Goal: Browse casually: Explore the website without a specific task or goal

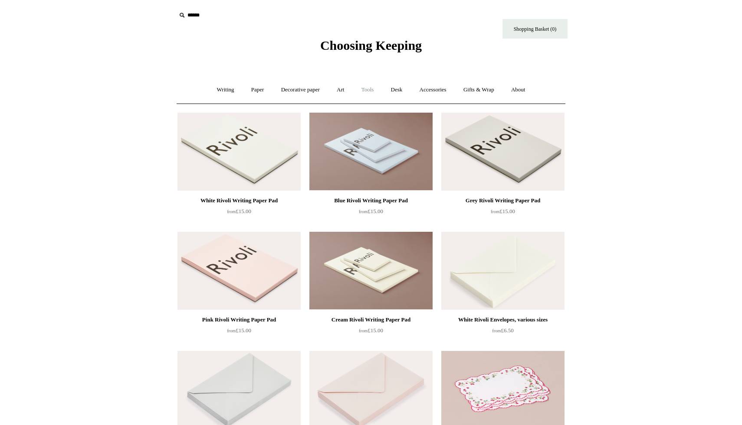
click at [364, 94] on link "Tools +" at bounding box center [367, 89] width 28 height 23
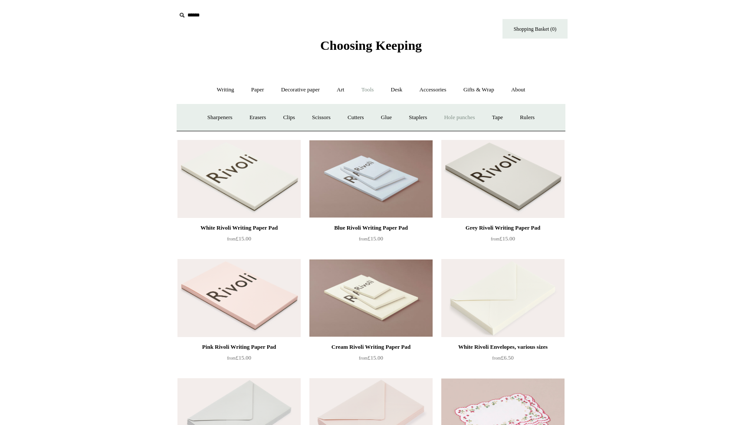
click at [461, 120] on link "Hole punches" at bounding box center [459, 117] width 46 height 23
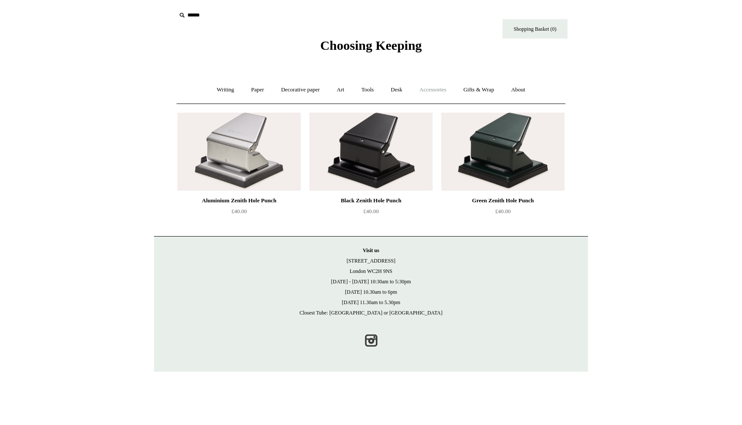
click at [437, 95] on link "Accessories +" at bounding box center [433, 89] width 43 height 23
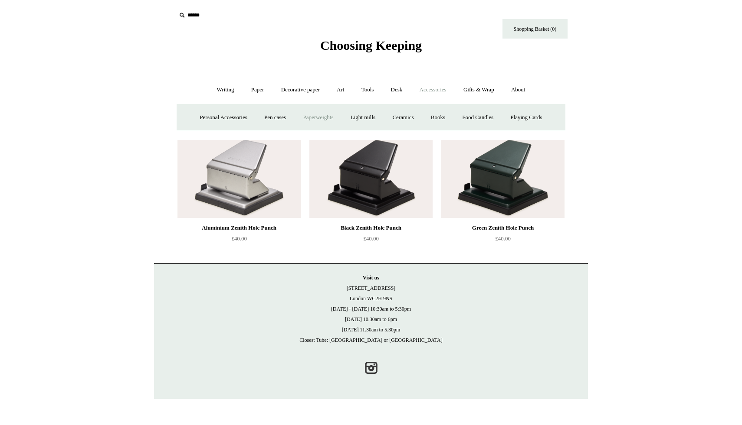
click at [313, 123] on link "Paperweights +" at bounding box center [318, 117] width 46 height 23
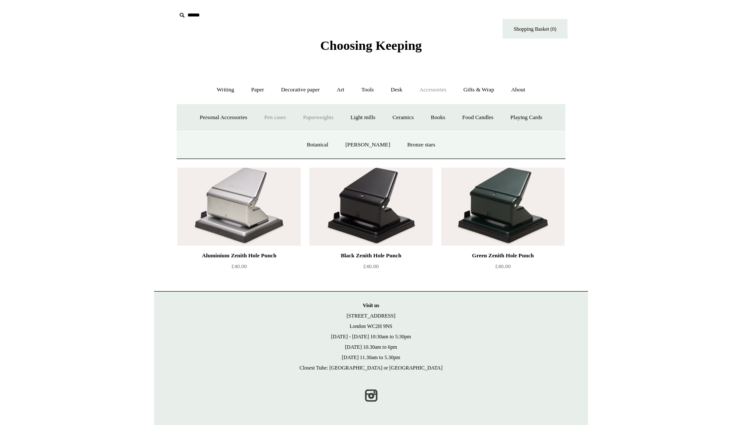
click at [268, 115] on link "Pen cases" at bounding box center [274, 117] width 37 height 23
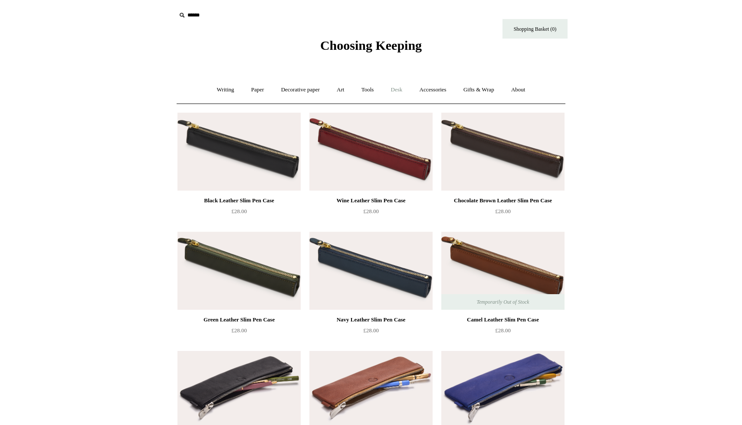
click at [397, 88] on link "Desk +" at bounding box center [396, 89] width 27 height 23
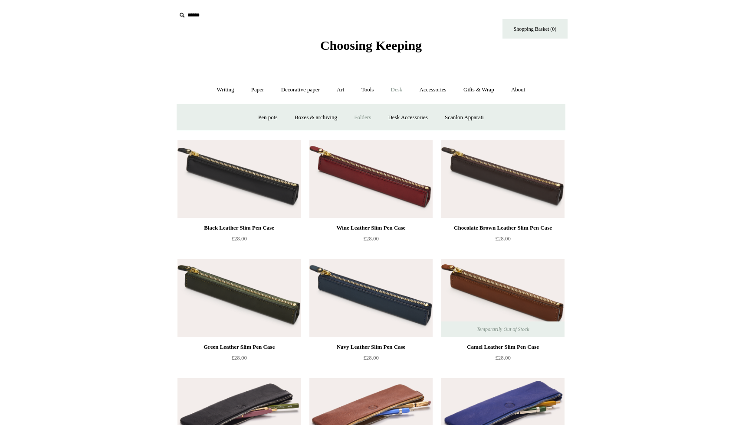
click at [363, 121] on link "Folders" at bounding box center [362, 117] width 33 height 23
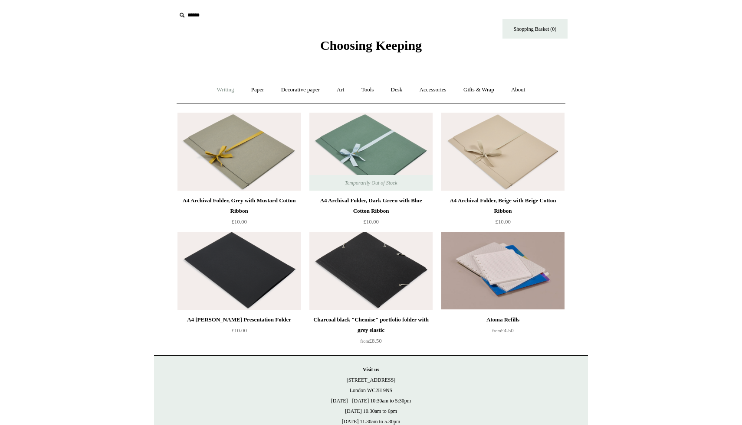
click at [221, 92] on link "Writing +" at bounding box center [225, 89] width 33 height 23
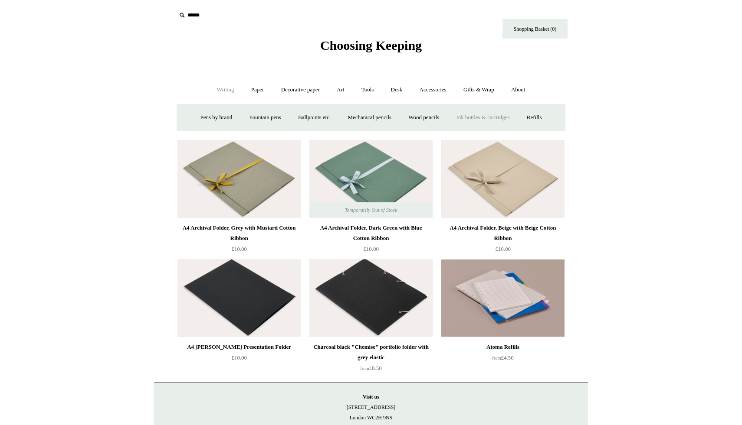
click at [494, 119] on link "Ink bottles & cartridges +" at bounding box center [482, 117] width 69 height 23
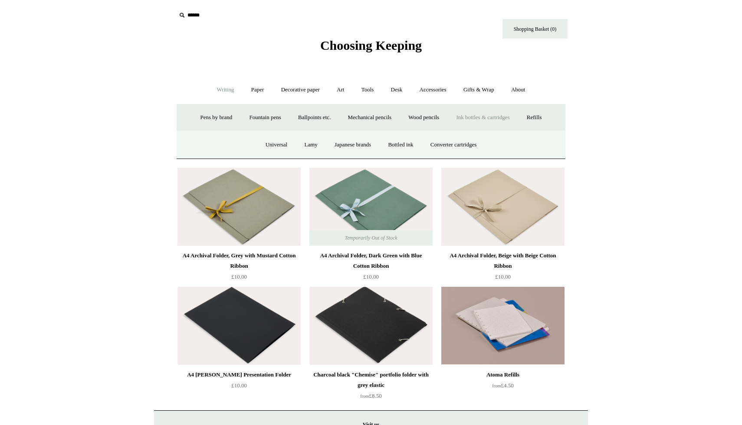
click at [487, 120] on link "Ink bottles & cartridges -" at bounding box center [482, 117] width 69 height 23
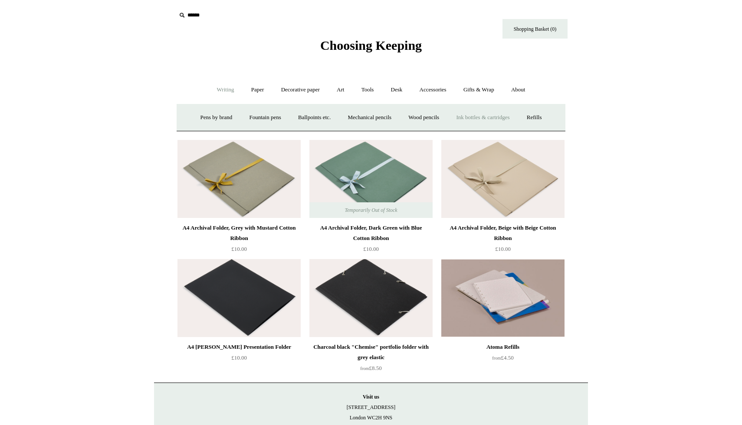
click at [487, 120] on link "Ink bottles & cartridges +" at bounding box center [482, 117] width 69 height 23
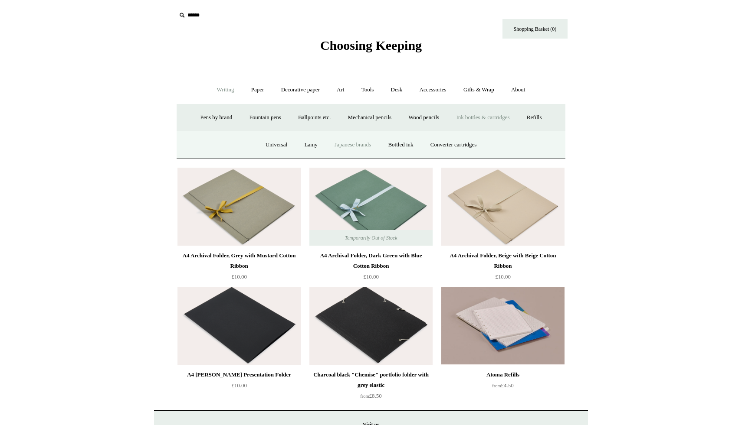
click at [369, 146] on link "Japanese brands" at bounding box center [353, 145] width 52 height 23
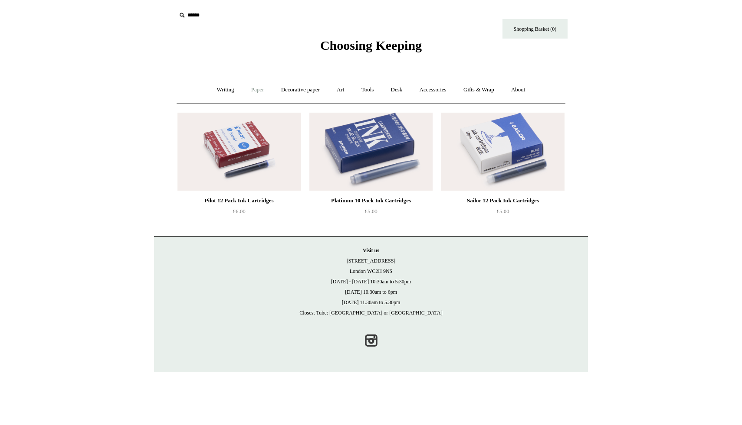
click at [256, 90] on link "Paper +" at bounding box center [257, 89] width 29 height 23
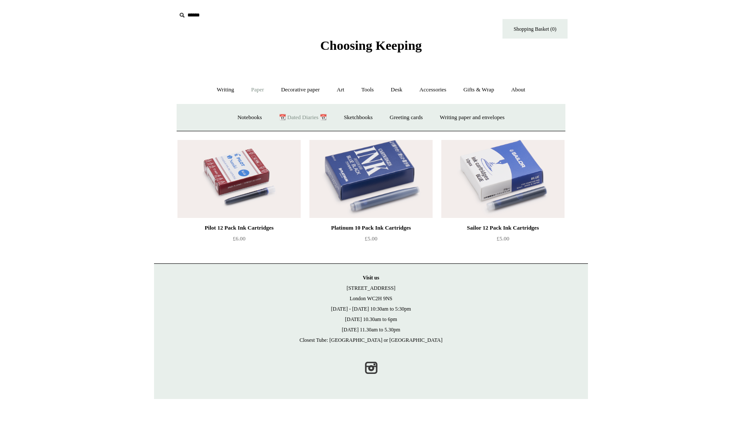
click at [311, 115] on link "📆 Dated Diaries 📆" at bounding box center [302, 117] width 63 height 23
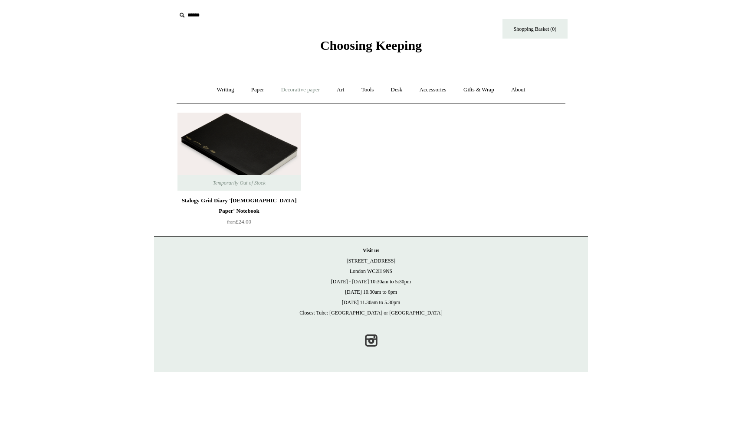
click at [311, 92] on link "Decorative paper +" at bounding box center [300, 89] width 54 height 23
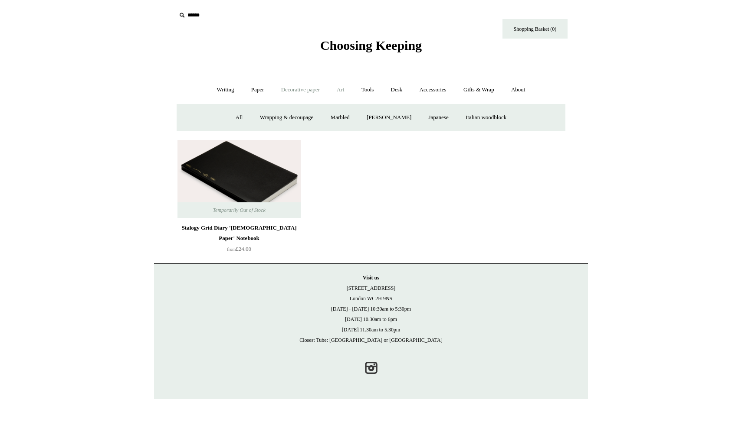
click at [335, 91] on link "Art +" at bounding box center [340, 89] width 23 height 23
click at [484, 119] on link "Wax & seals" at bounding box center [462, 117] width 44 height 23
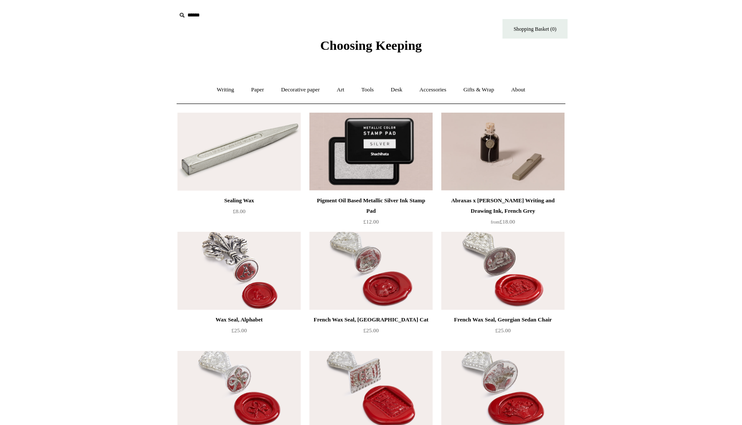
click at [274, 133] on img at bounding box center [238, 152] width 123 height 78
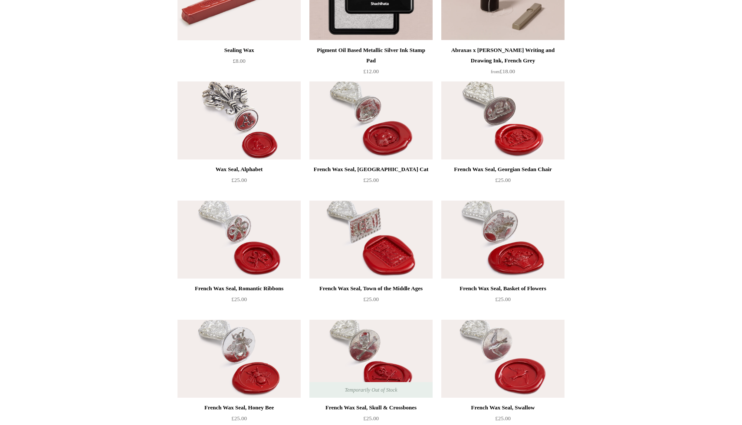
scroll to position [180, 0]
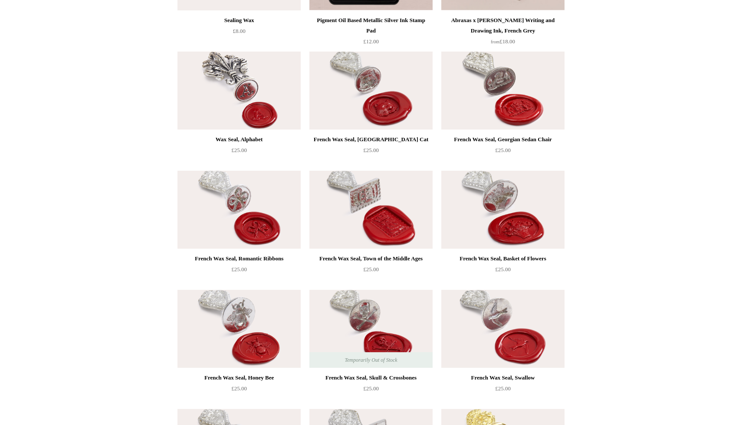
click at [381, 203] on img at bounding box center [370, 210] width 123 height 78
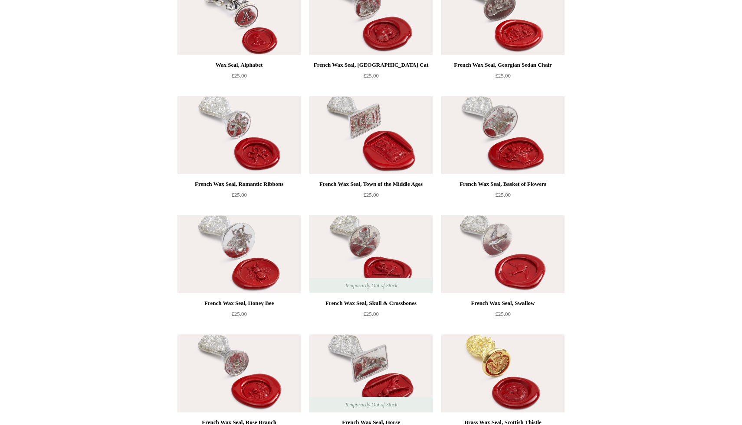
scroll to position [253, 0]
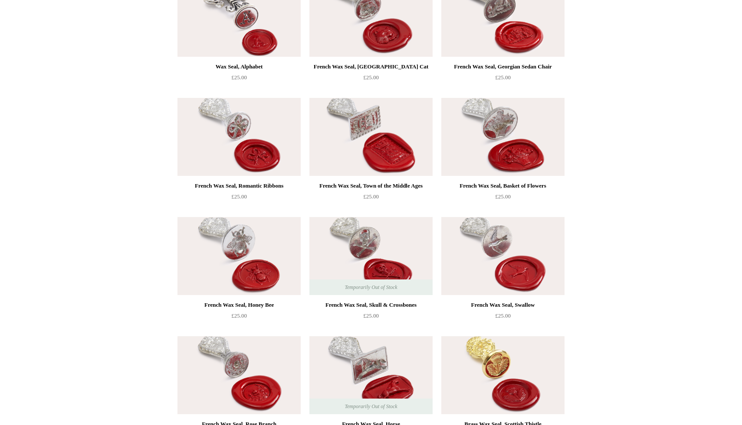
click at [492, 147] on img at bounding box center [502, 137] width 123 height 78
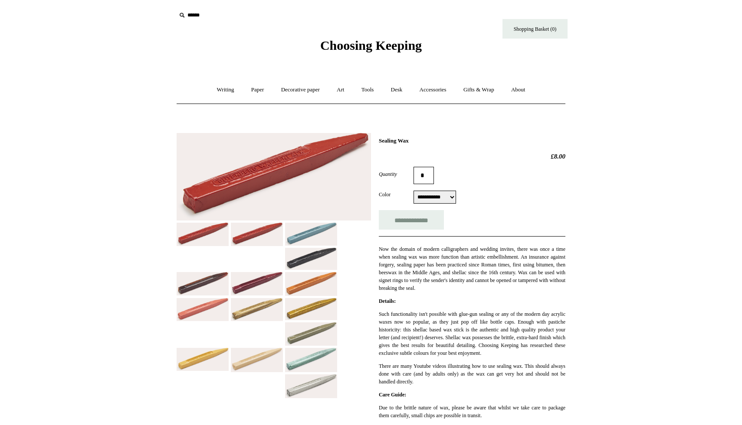
click at [299, 284] on img at bounding box center [311, 284] width 52 height 24
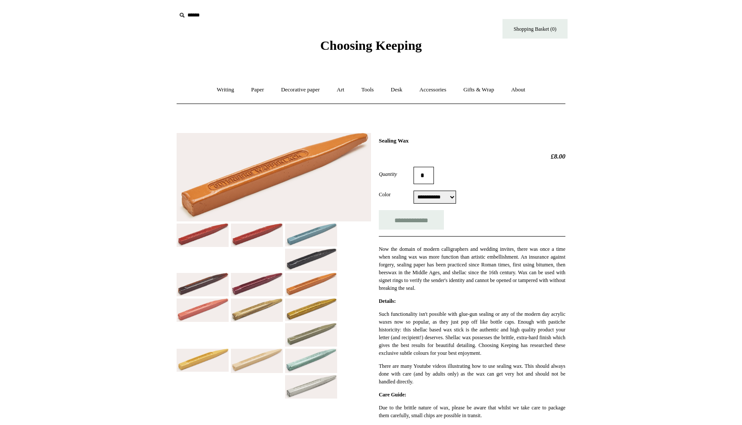
click at [307, 256] on img at bounding box center [311, 260] width 52 height 22
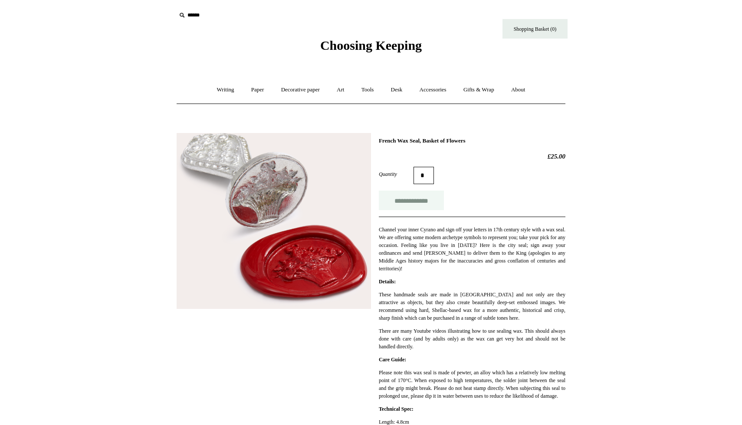
click at [414, 199] on input "**********" at bounding box center [411, 201] width 65 height 20
type input "**********"
click at [398, 91] on link "Desk +" at bounding box center [396, 89] width 27 height 23
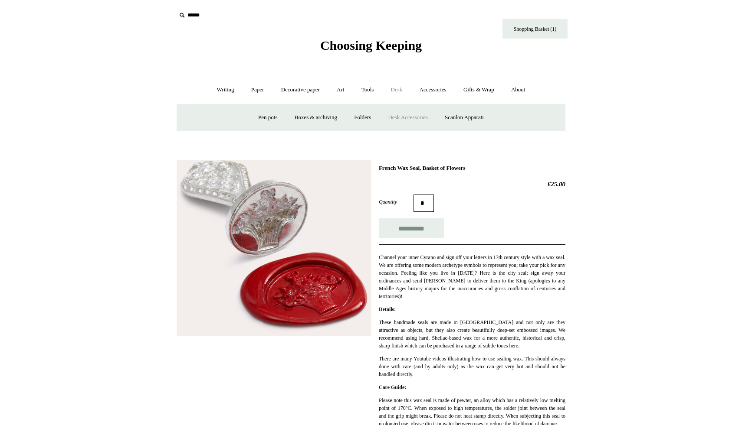
click at [401, 115] on link "Desk Accessories" at bounding box center [407, 117] width 55 height 23
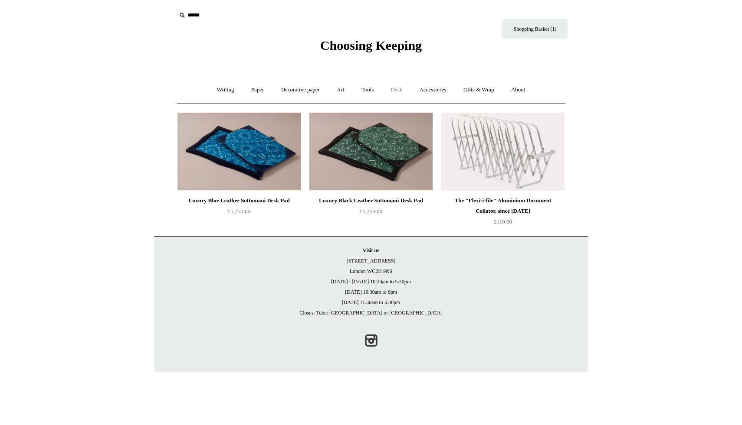
click at [399, 88] on link "Desk +" at bounding box center [396, 89] width 27 height 23
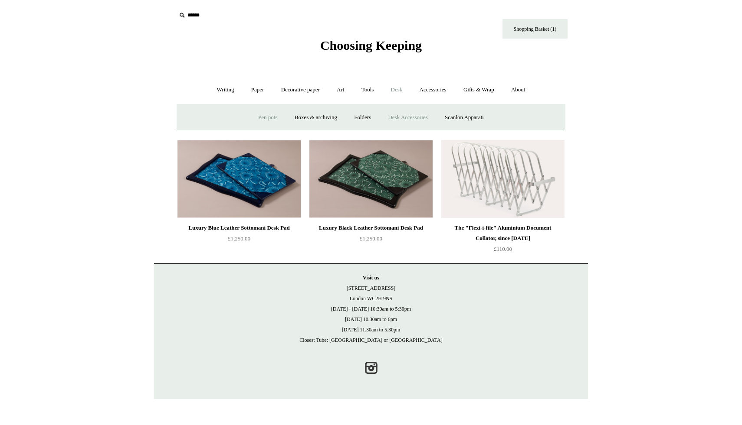
click at [266, 115] on link "Pen pots" at bounding box center [267, 117] width 35 height 23
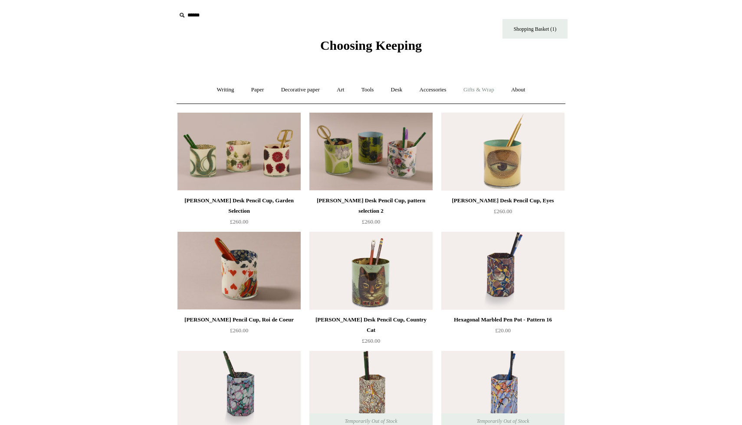
click at [474, 91] on link "Gifts & Wrap +" at bounding box center [478, 89] width 46 height 23
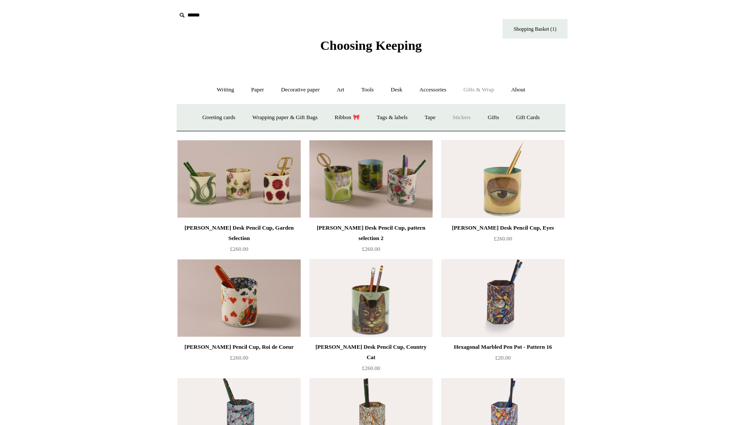
click at [464, 120] on link "Stickers" at bounding box center [462, 117] width 34 height 23
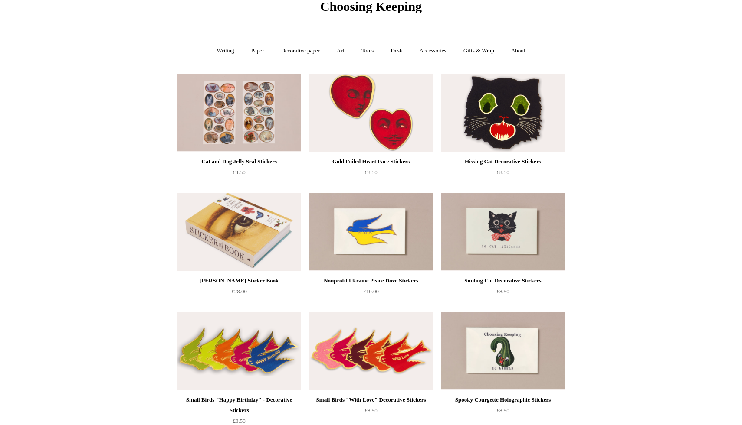
scroll to position [39, 0]
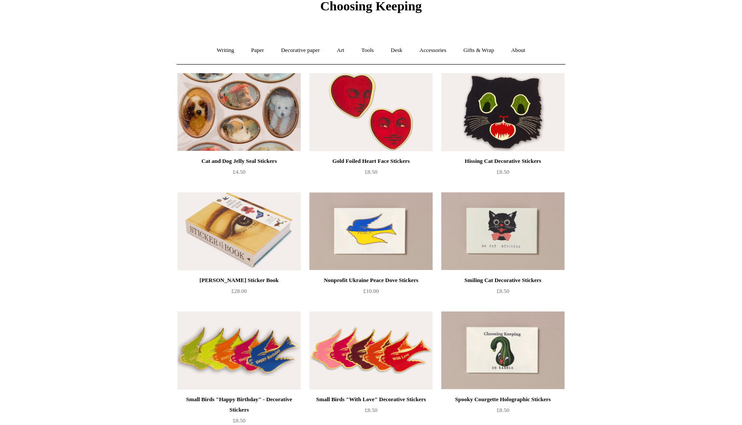
click at [259, 134] on img at bounding box center [238, 112] width 123 height 78
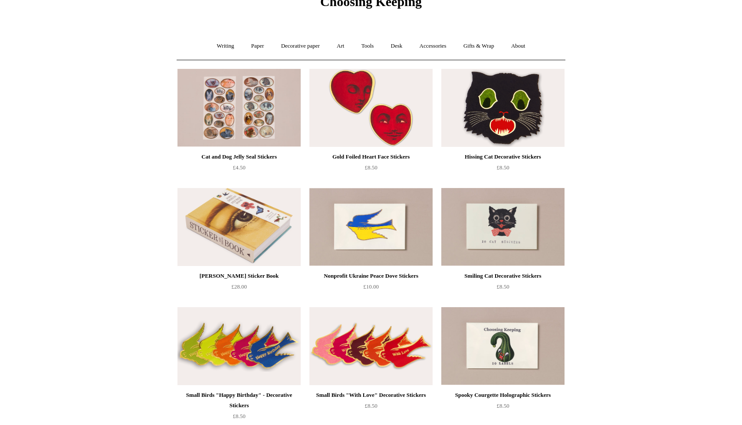
scroll to position [45, 0]
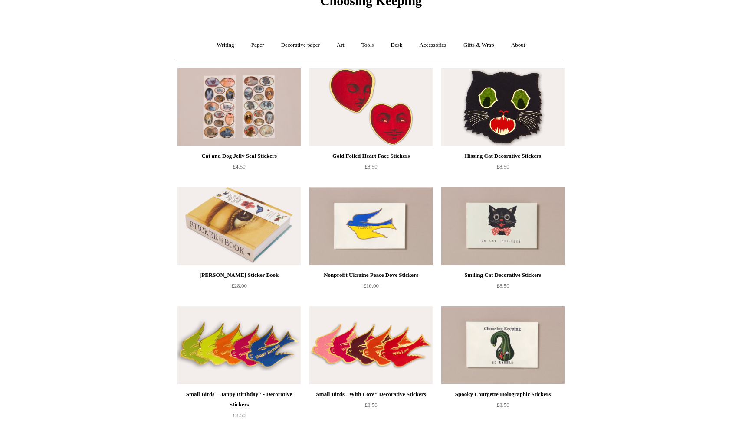
click at [382, 118] on img at bounding box center [370, 107] width 123 height 78
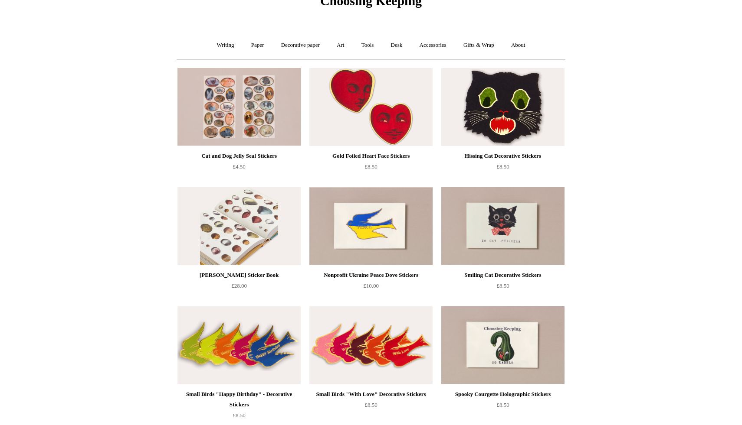
click at [256, 233] on img at bounding box center [238, 226] width 123 height 78
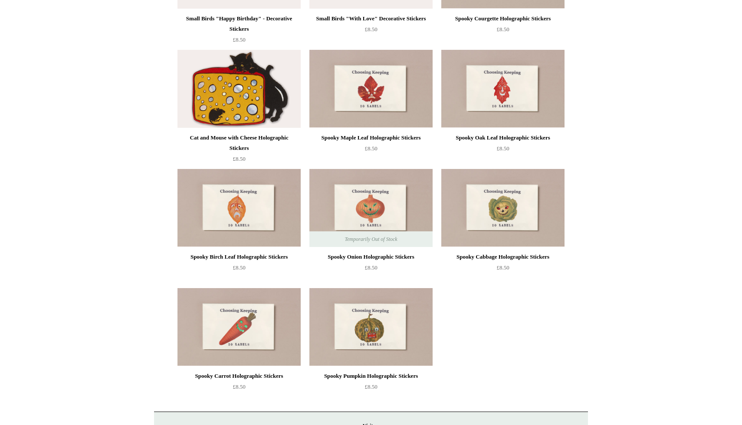
scroll to position [0, 0]
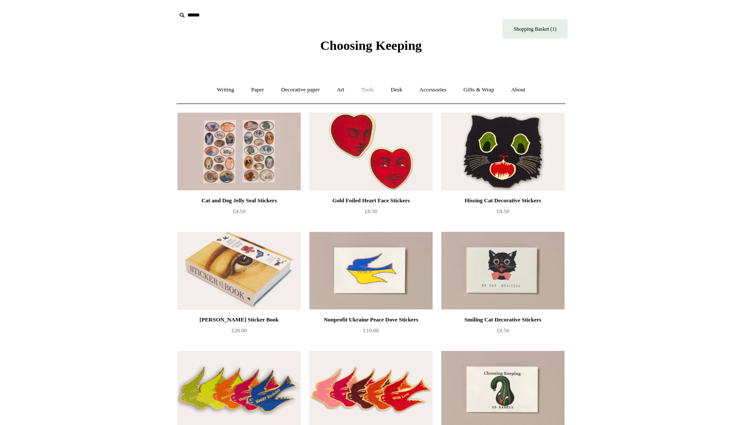
click at [373, 93] on link "Tools +" at bounding box center [367, 89] width 28 height 23
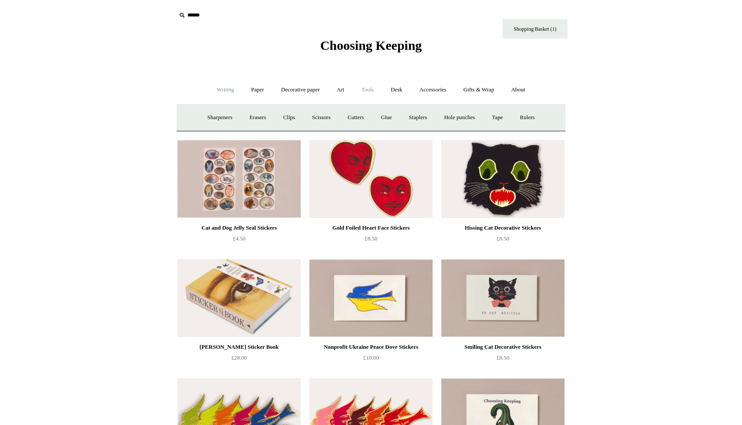
click at [217, 91] on link "Writing +" at bounding box center [225, 89] width 33 height 23
click at [258, 116] on link "Fountain pens +" at bounding box center [264, 117] width 47 height 23
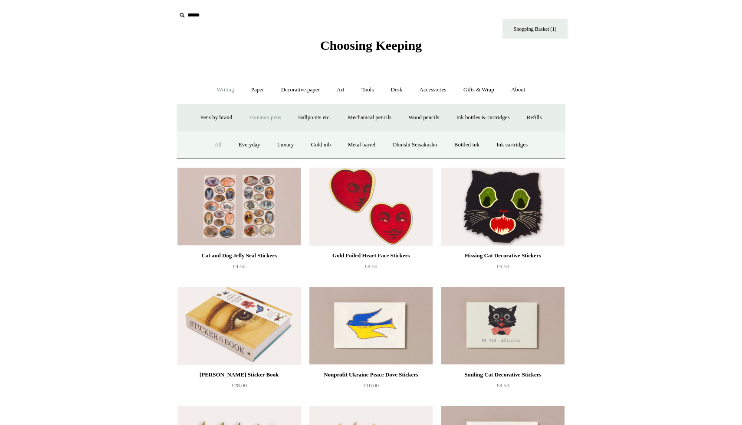
click at [208, 142] on link "All" at bounding box center [217, 145] width 23 height 23
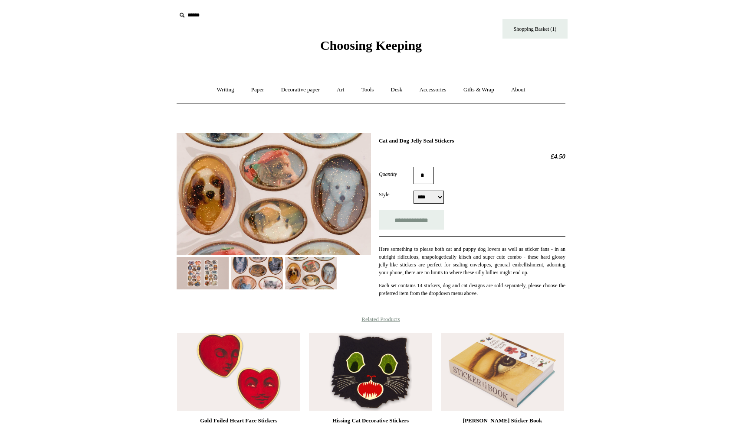
click at [262, 276] on img at bounding box center [257, 273] width 52 height 33
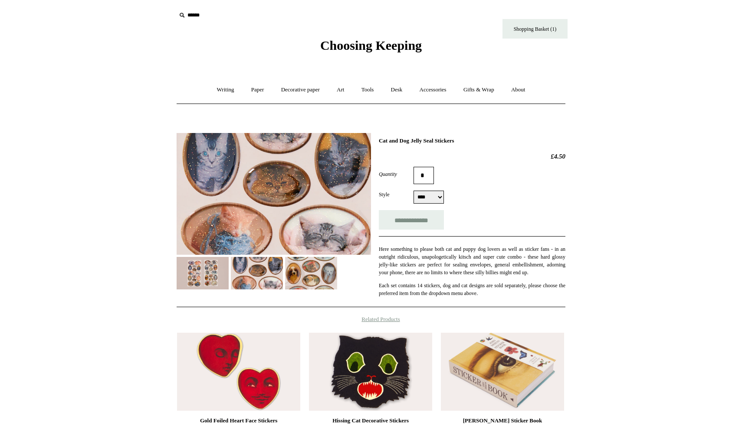
click at [210, 278] on img at bounding box center [203, 273] width 52 height 33
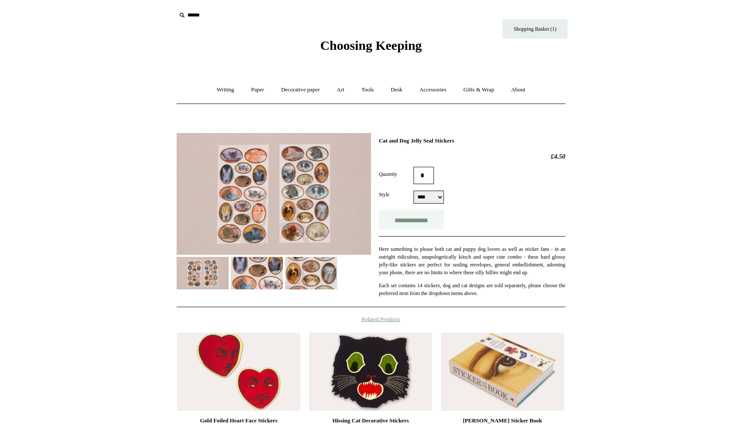
click at [408, 223] on input "**********" at bounding box center [411, 220] width 65 height 20
type input "**********"
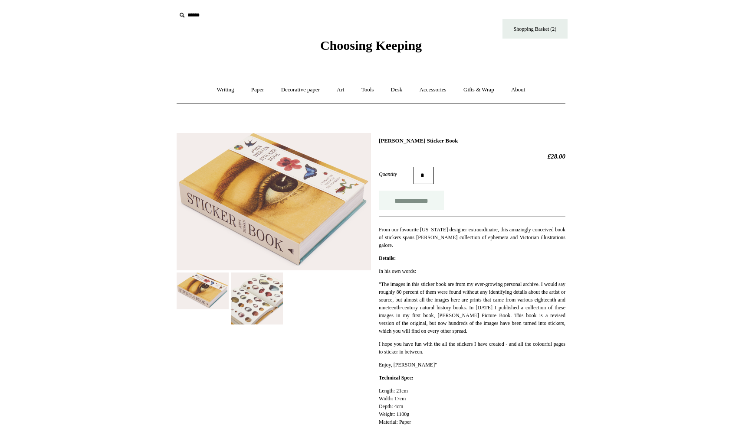
click at [417, 199] on input "**********" at bounding box center [411, 201] width 65 height 20
type input "**********"
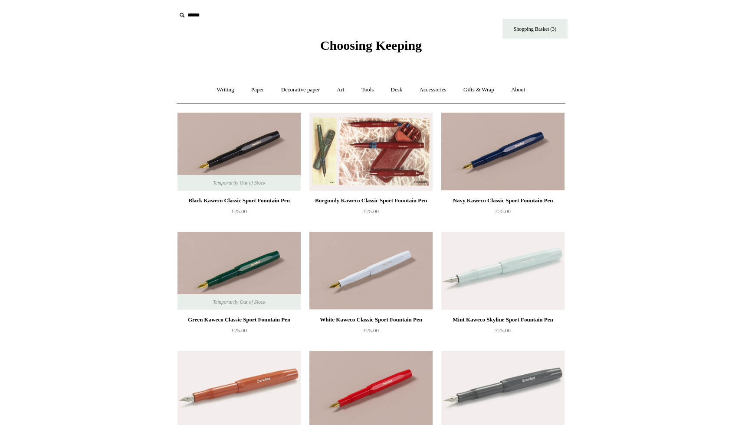
click at [354, 128] on img at bounding box center [370, 152] width 123 height 78
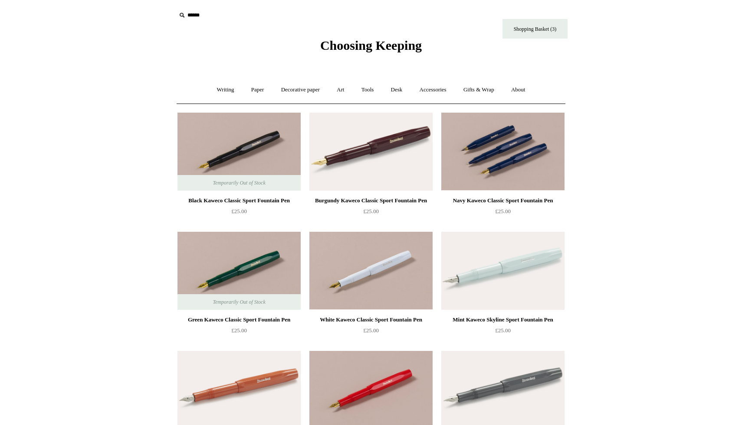
click at [501, 147] on img at bounding box center [502, 152] width 123 height 78
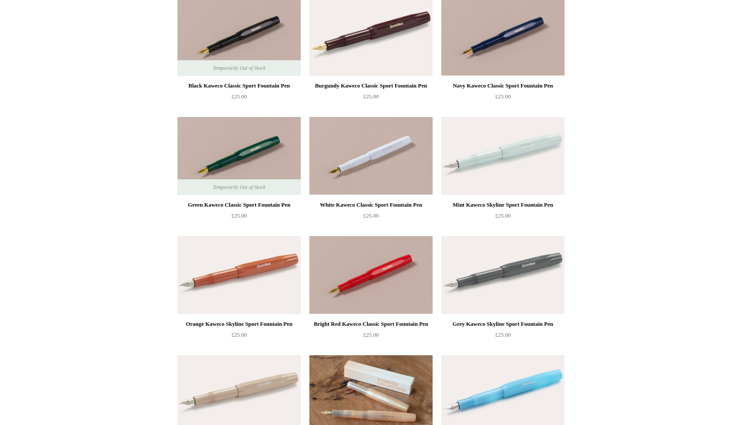
scroll to position [115, 0]
click at [507, 47] on img at bounding box center [502, 36] width 123 height 78
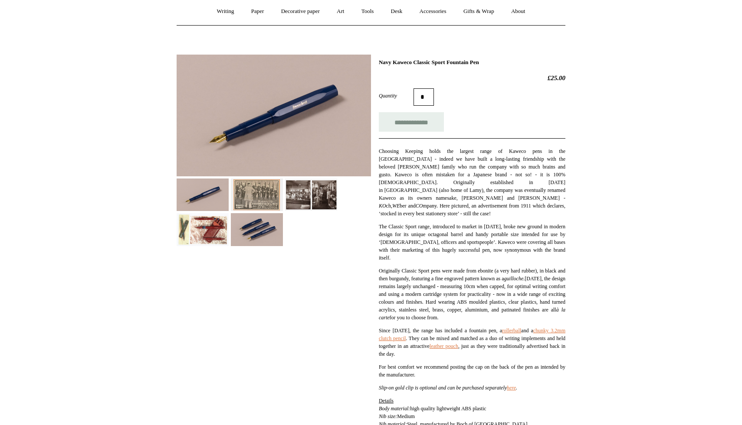
scroll to position [80, 0]
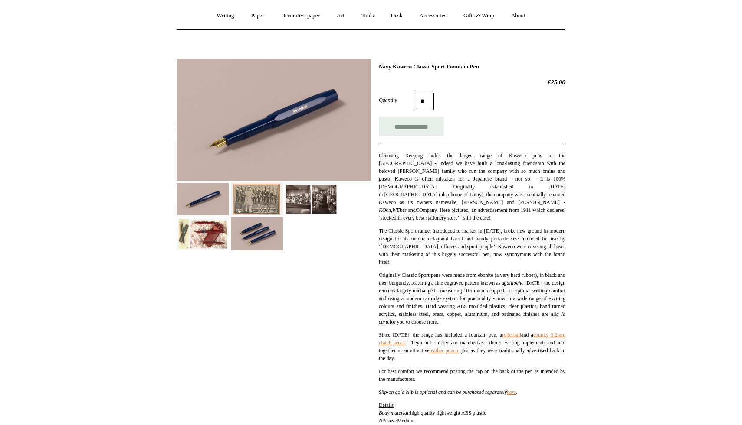
scroll to position [71, 0]
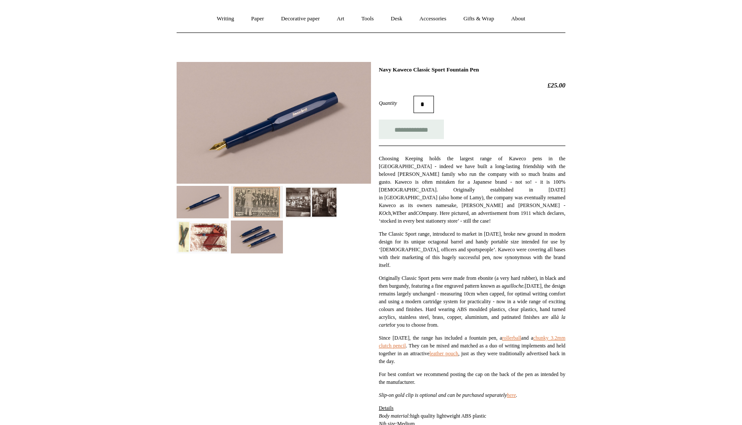
click at [213, 234] on img at bounding box center [203, 237] width 52 height 33
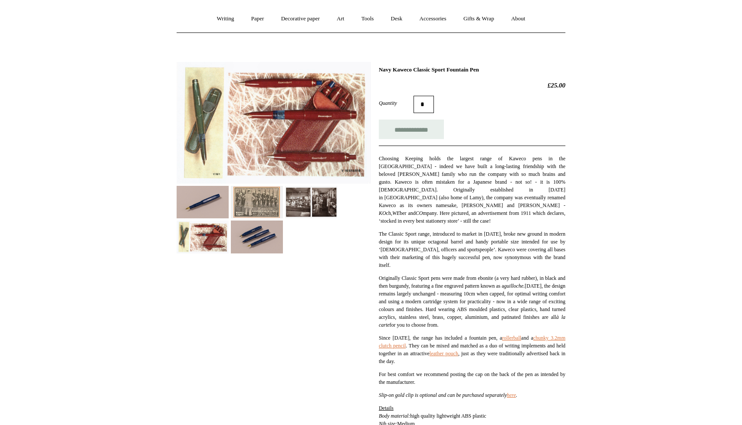
click at [247, 205] on img at bounding box center [257, 202] width 52 height 33
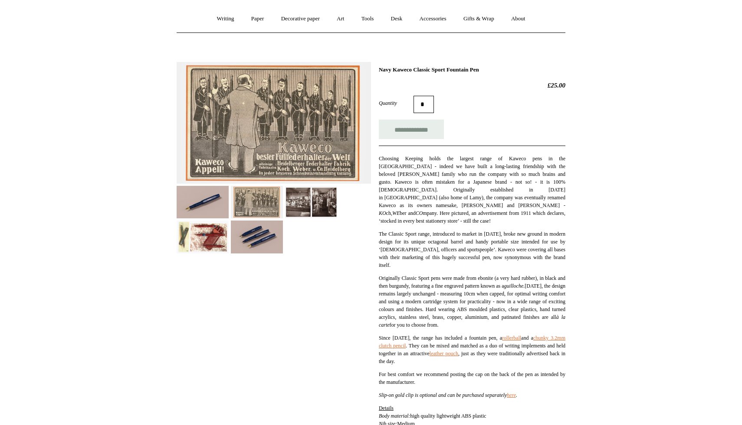
click at [205, 189] on img at bounding box center [203, 202] width 52 height 33
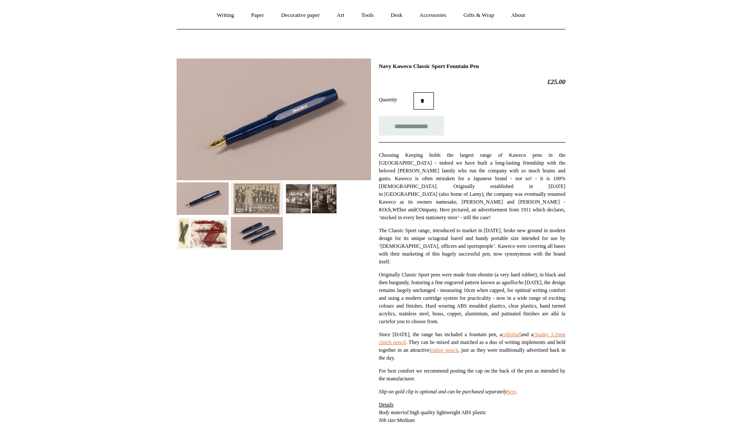
scroll to position [67, 0]
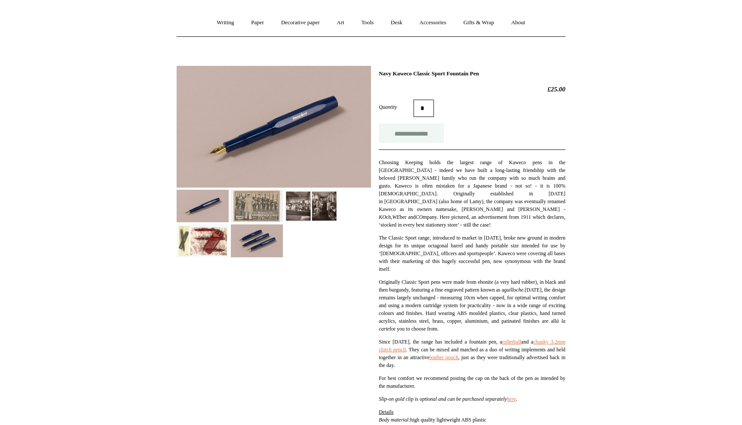
click at [409, 137] on input "**********" at bounding box center [411, 134] width 65 height 20
type input "**********"
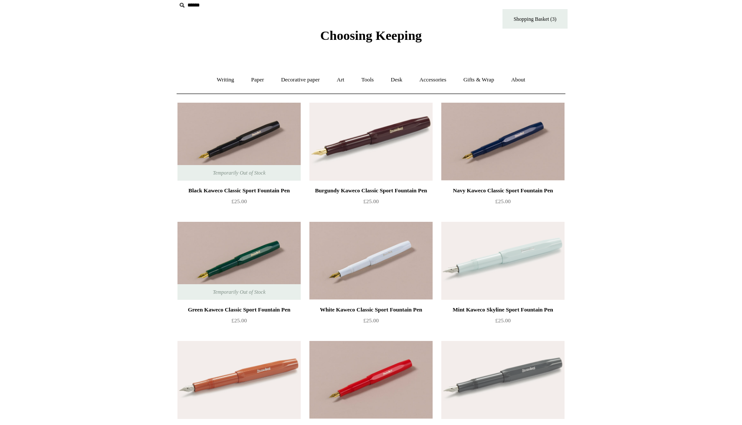
scroll to position [7, 0]
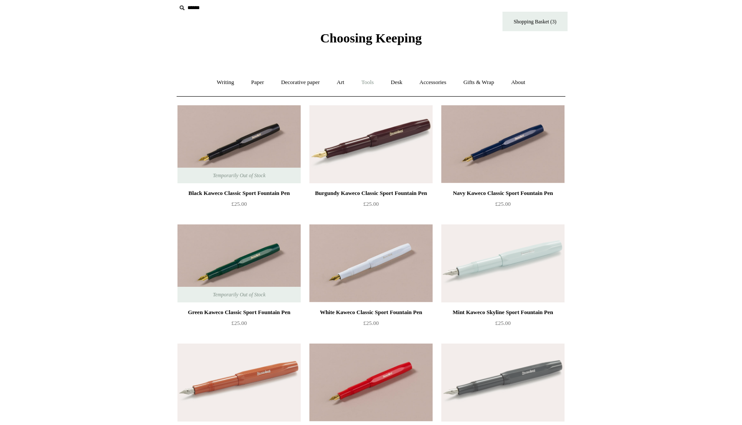
click at [369, 86] on link "Tools +" at bounding box center [367, 82] width 28 height 23
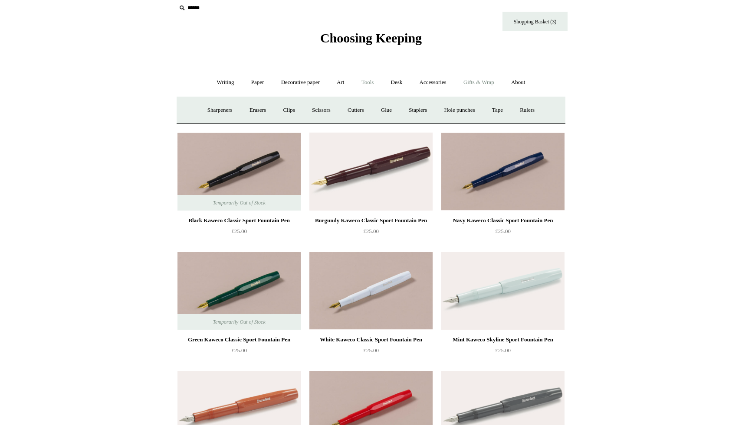
click at [487, 89] on link "Gifts & Wrap +" at bounding box center [478, 82] width 46 height 23
click at [357, 111] on link "Ribbon 🎀" at bounding box center [347, 110] width 41 height 23
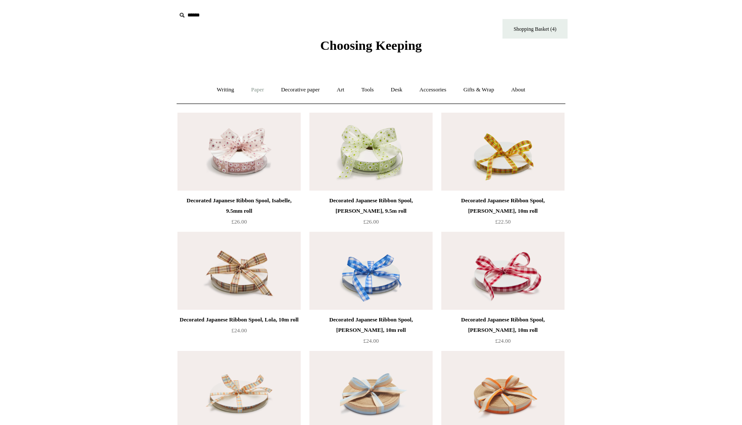
click at [255, 92] on link "Paper +" at bounding box center [257, 89] width 29 height 23
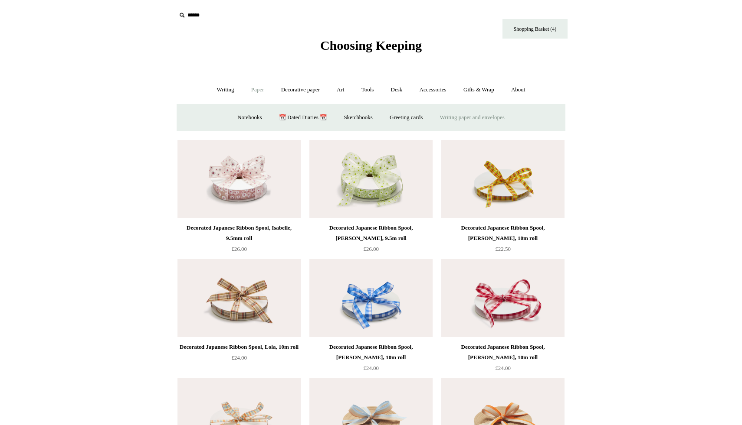
click at [439, 123] on link "Writing paper and envelopes +" at bounding box center [472, 117] width 80 height 23
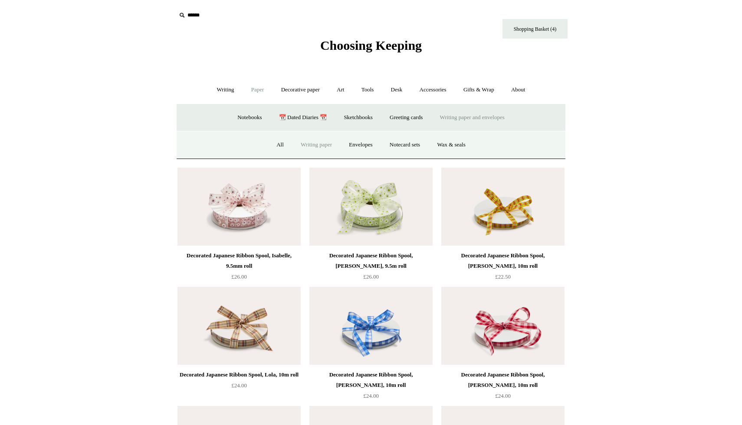
click at [315, 147] on link "Writing paper" at bounding box center [316, 145] width 47 height 23
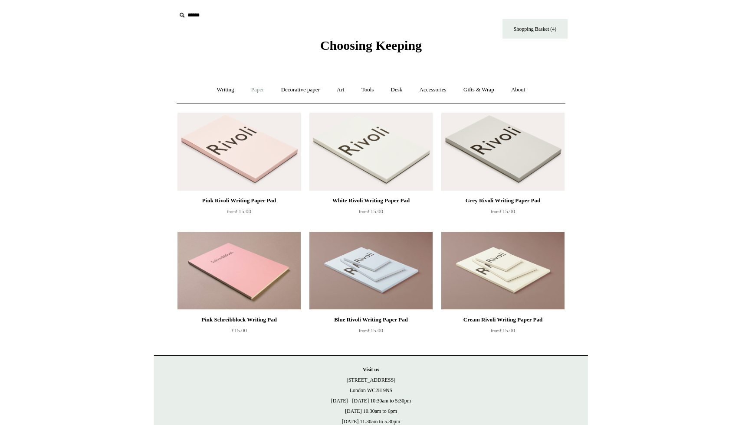
click at [252, 95] on link "Paper +" at bounding box center [257, 89] width 29 height 23
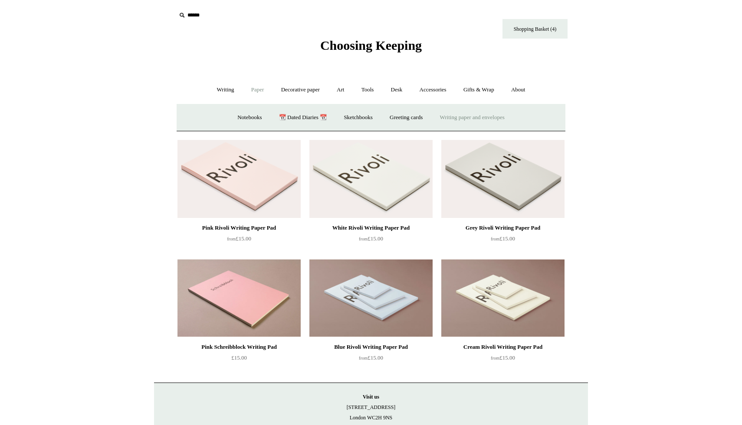
click at [477, 114] on link "Writing paper and envelopes +" at bounding box center [472, 117] width 80 height 23
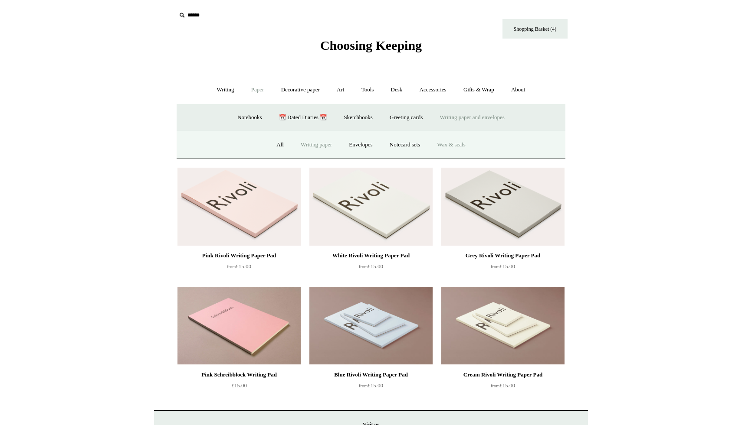
click at [449, 147] on link "Wax & seals" at bounding box center [451, 145] width 44 height 23
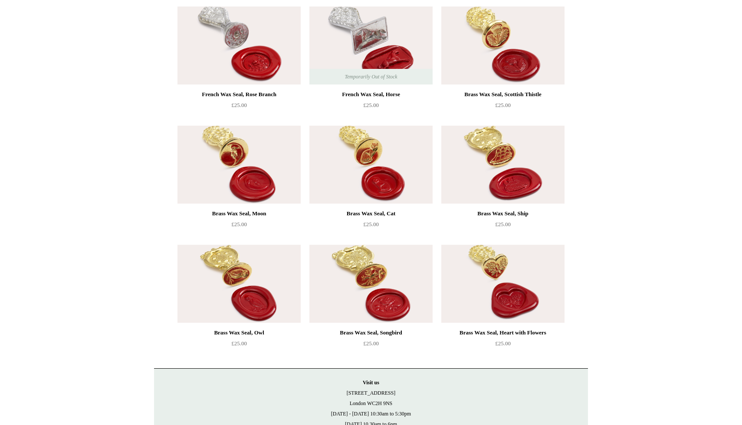
scroll to position [585, 0]
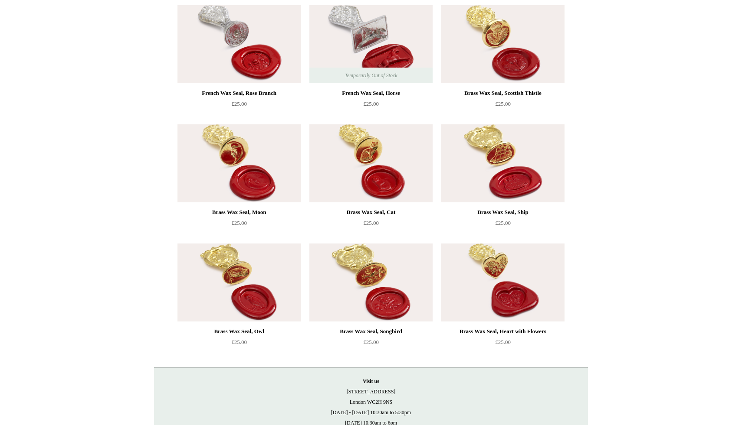
click at [392, 288] on img at bounding box center [370, 283] width 123 height 78
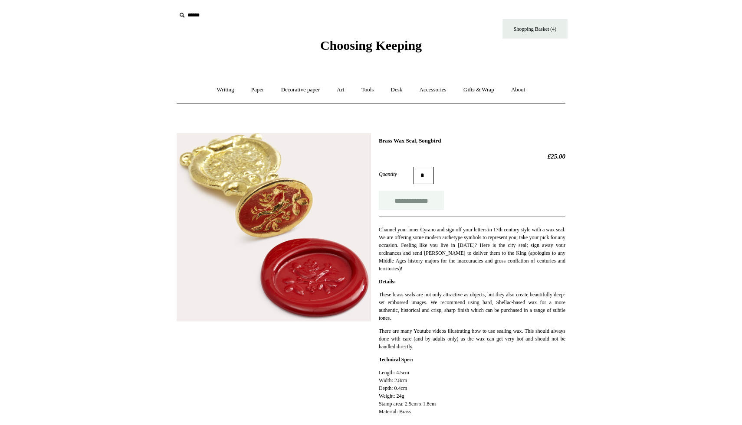
click at [421, 207] on input "**********" at bounding box center [411, 201] width 65 height 20
click at [448, 98] on link "Accessories +" at bounding box center [433, 89] width 43 height 23
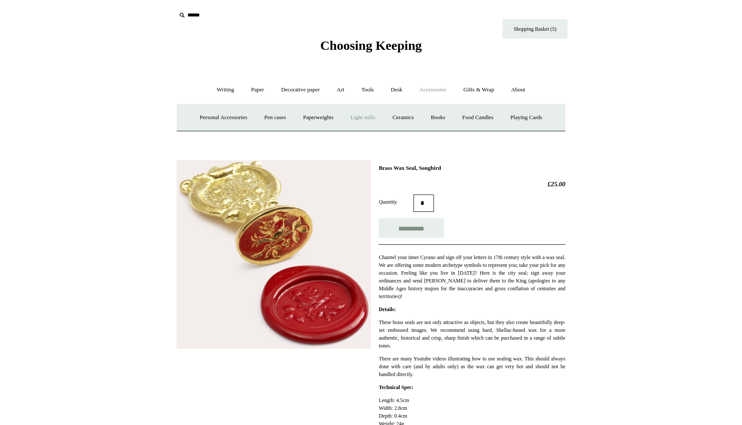
click at [367, 118] on link "Light mills" at bounding box center [363, 117] width 40 height 23
type input "**********"
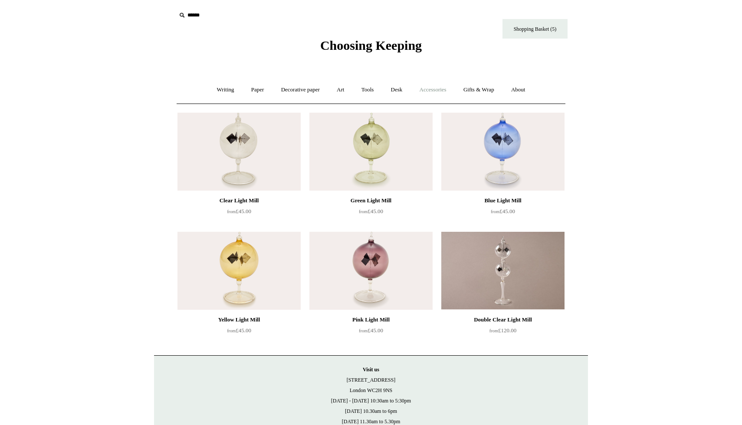
click at [431, 90] on link "Accessories +" at bounding box center [433, 89] width 43 height 23
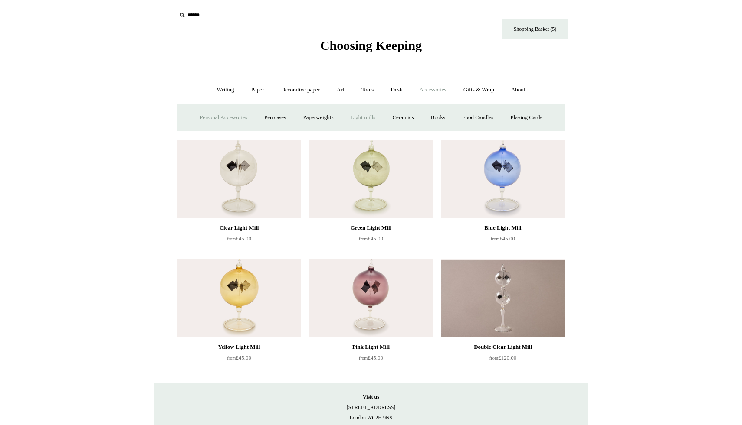
click at [241, 118] on link "Personal Accessories +" at bounding box center [223, 117] width 63 height 23
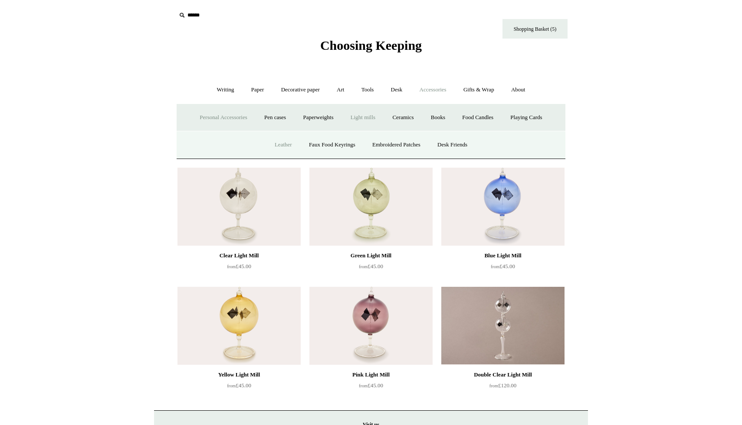
click at [277, 143] on link "Leather" at bounding box center [283, 145] width 33 height 23
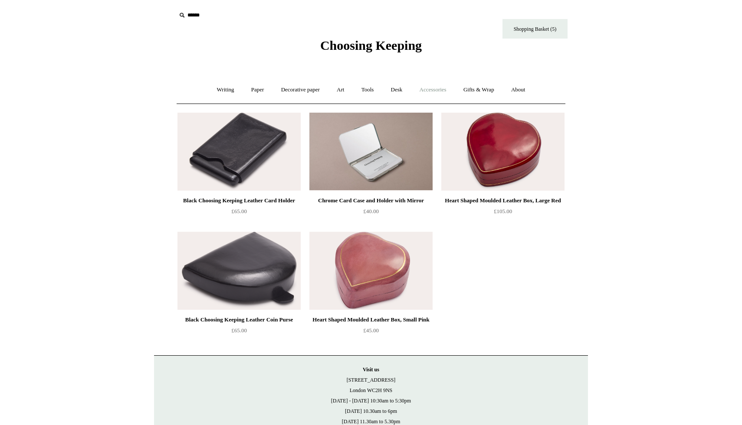
click at [438, 85] on link "Accessories +" at bounding box center [433, 89] width 43 height 23
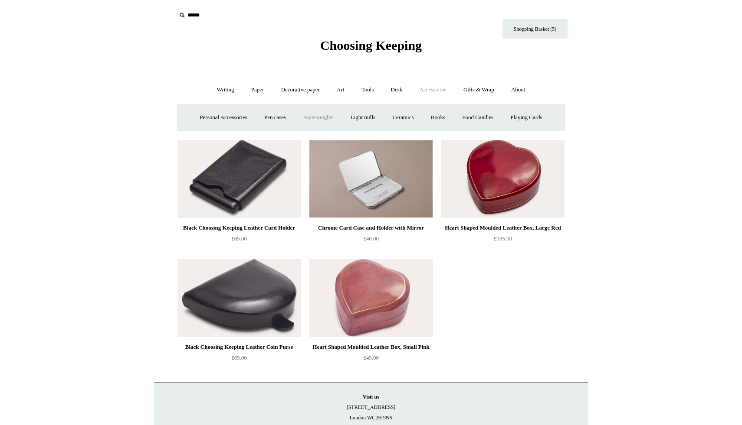
click at [321, 120] on link "Paperweights +" at bounding box center [318, 117] width 46 height 23
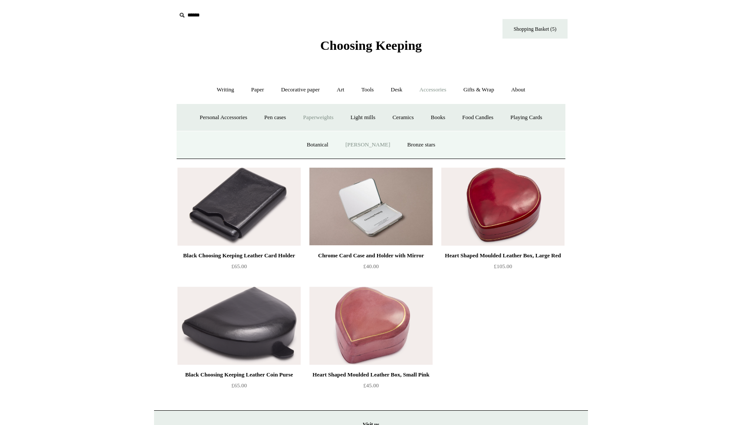
click at [350, 147] on link "[PERSON_NAME]" at bounding box center [367, 145] width 60 height 23
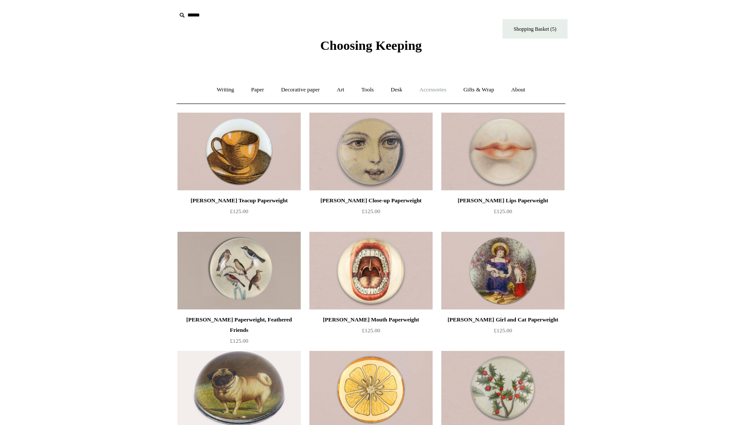
click at [454, 94] on link "Accessories +" at bounding box center [433, 89] width 43 height 23
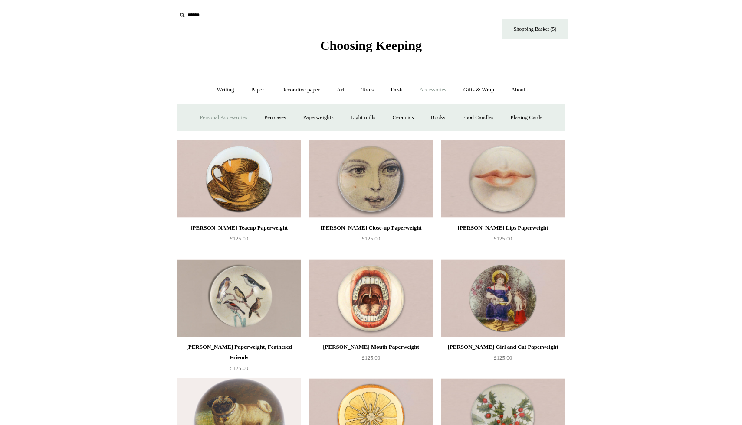
click at [229, 123] on link "Personal Accessories +" at bounding box center [223, 117] width 63 height 23
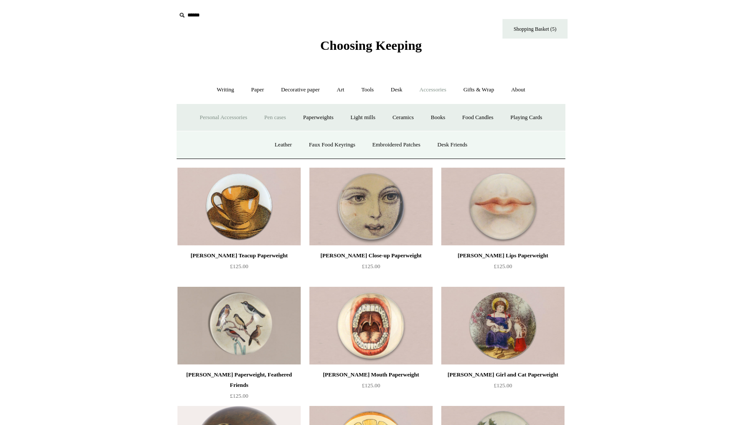
click at [271, 118] on link "Pen cases" at bounding box center [274, 117] width 37 height 23
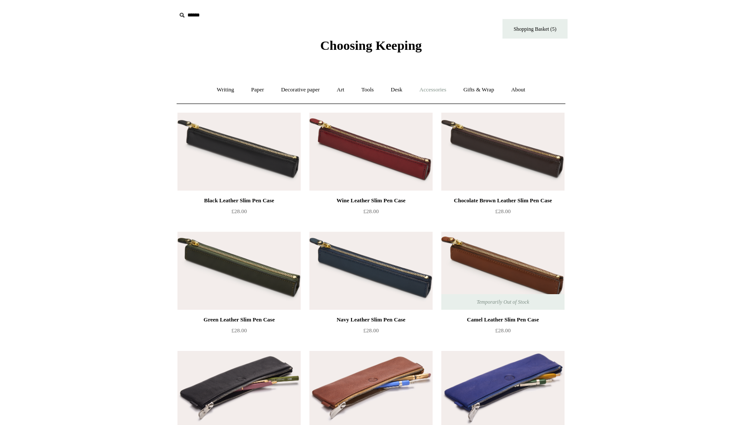
click at [418, 88] on link "Accessories +" at bounding box center [433, 89] width 43 height 23
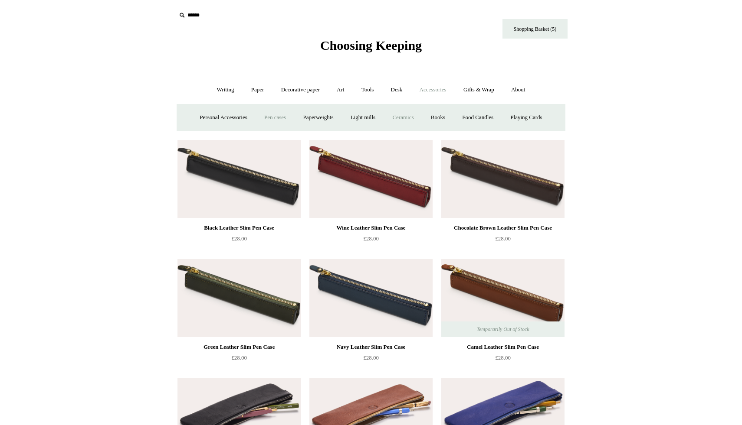
click at [395, 118] on link "Ceramics +" at bounding box center [402, 117] width 37 height 23
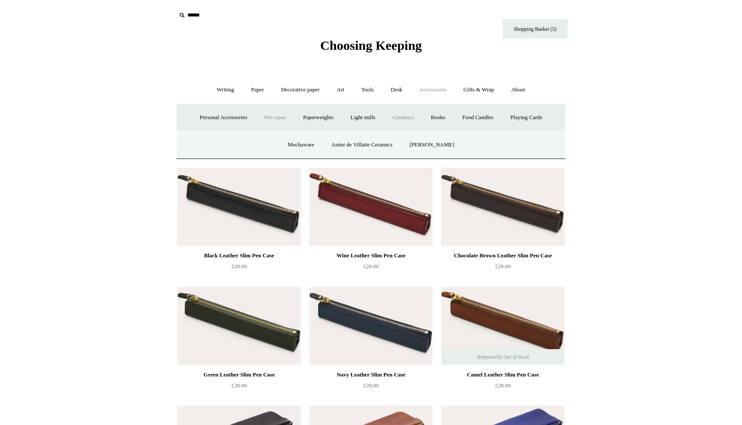
click at [409, 118] on link "Ceramics -" at bounding box center [402, 117] width 37 height 23
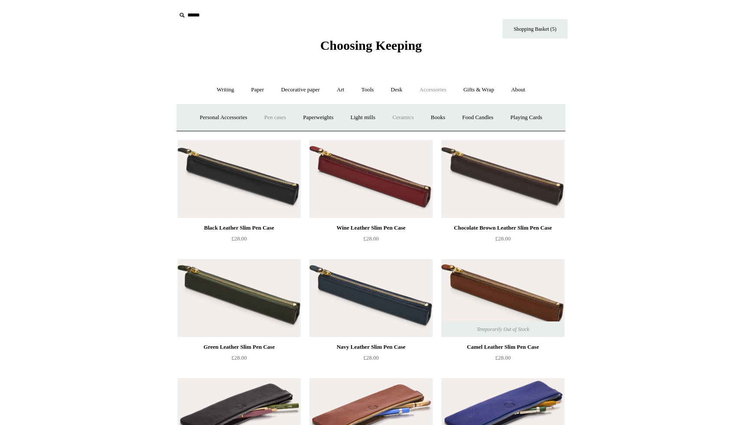
click at [409, 118] on link "Ceramics +" at bounding box center [402, 117] width 37 height 23
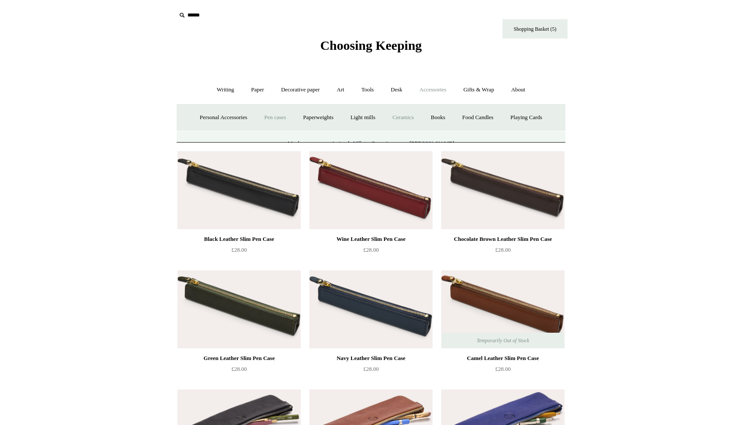
click at [409, 118] on link "Ceramics -" at bounding box center [402, 117] width 37 height 23
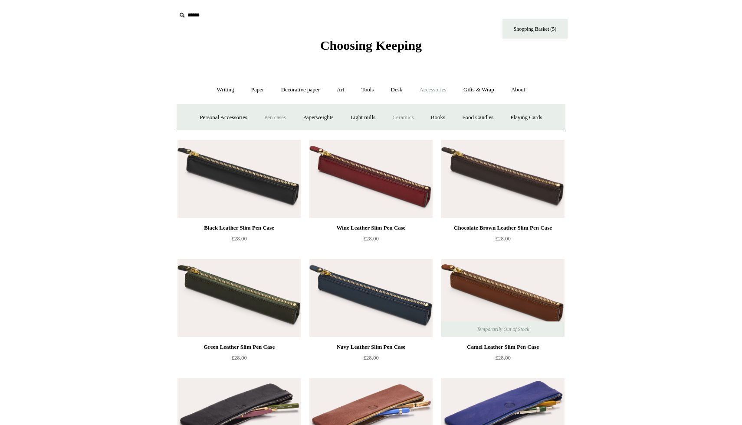
click at [409, 118] on link "Ceramics +" at bounding box center [402, 117] width 37 height 23
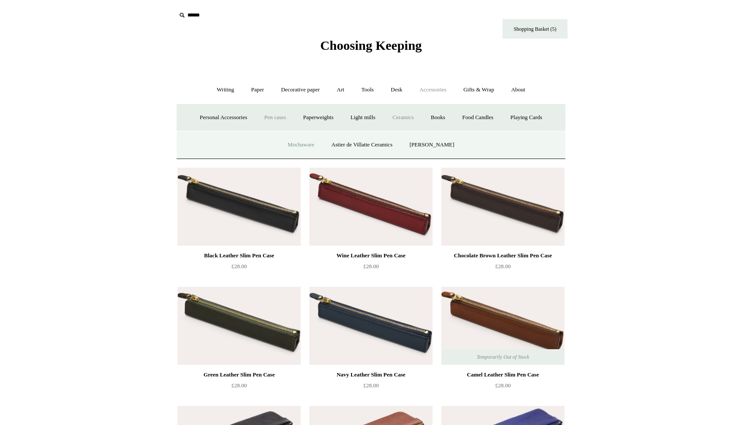
click at [295, 144] on link "Mochaware" at bounding box center [301, 145] width 42 height 23
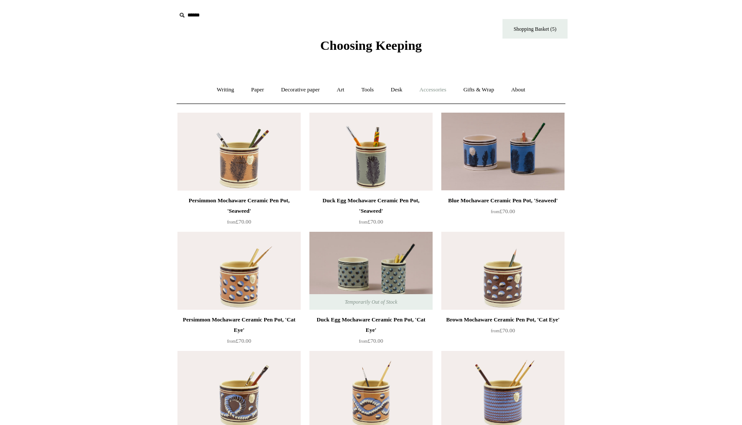
click at [432, 93] on link "Accessories +" at bounding box center [433, 89] width 43 height 23
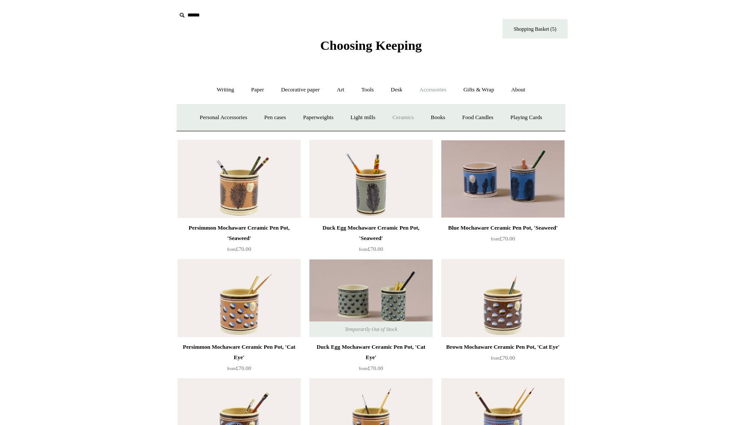
click at [412, 118] on link "Ceramics +" at bounding box center [402, 117] width 37 height 23
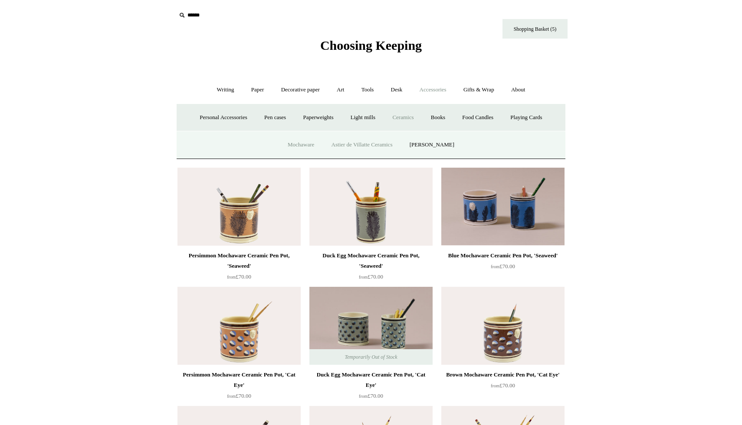
click at [366, 151] on link "Astier de Villatte Ceramics" at bounding box center [362, 145] width 77 height 23
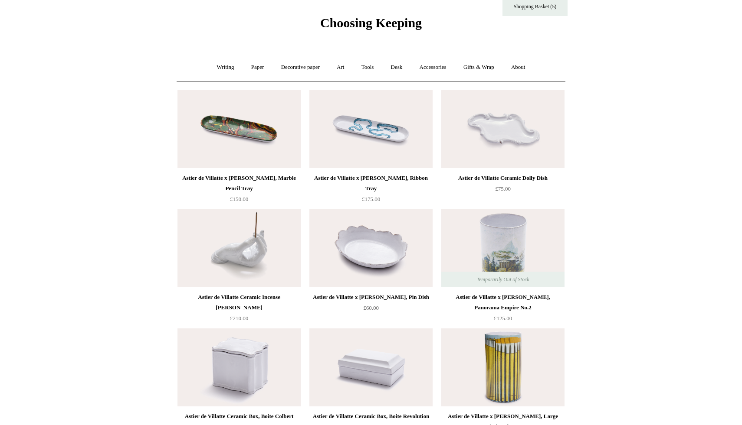
scroll to position [20, 0]
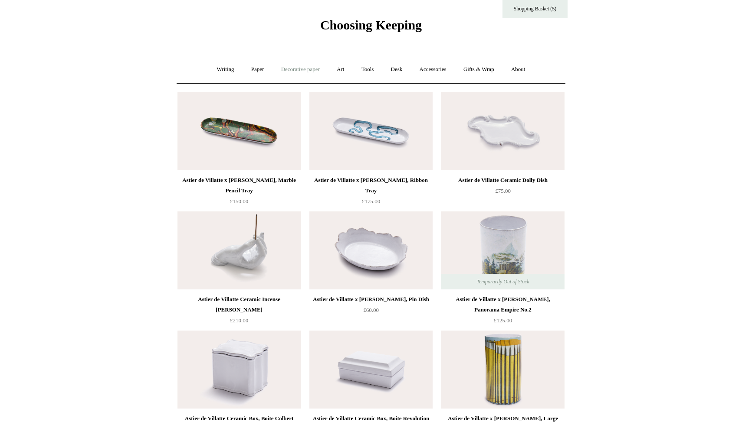
click at [294, 70] on link "Decorative paper +" at bounding box center [300, 69] width 54 height 23
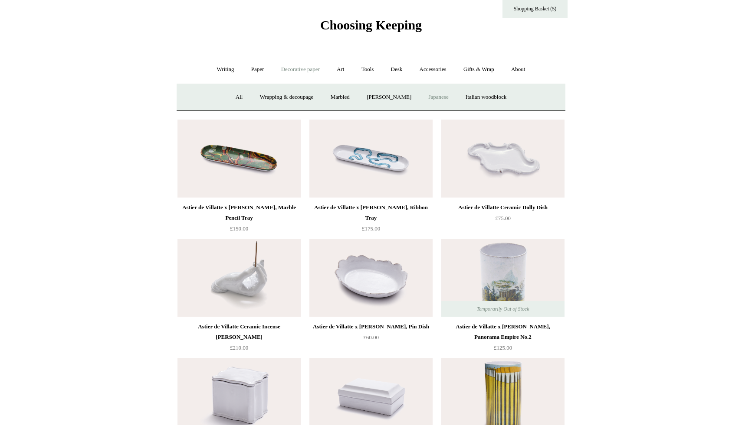
click at [440, 98] on link "Japanese" at bounding box center [438, 97] width 36 height 23
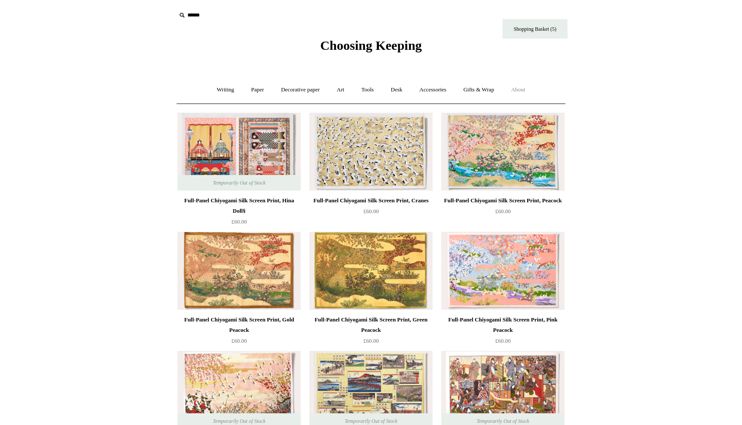
click at [521, 95] on link "About +" at bounding box center [518, 89] width 30 height 23
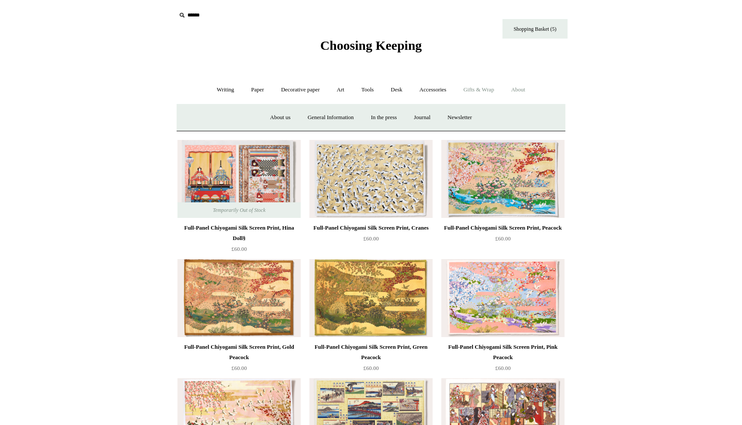
click at [491, 82] on link "Gifts & Wrap +" at bounding box center [478, 89] width 46 height 23
click at [432, 118] on link "Tape" at bounding box center [430, 117] width 26 height 23
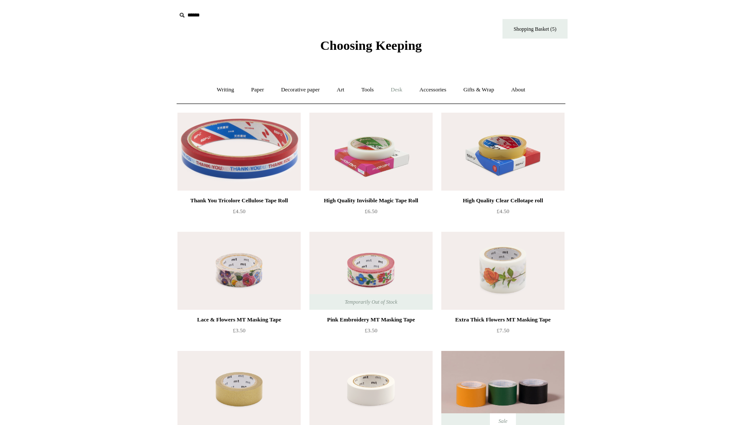
click at [396, 88] on link "Desk +" at bounding box center [396, 89] width 27 height 23
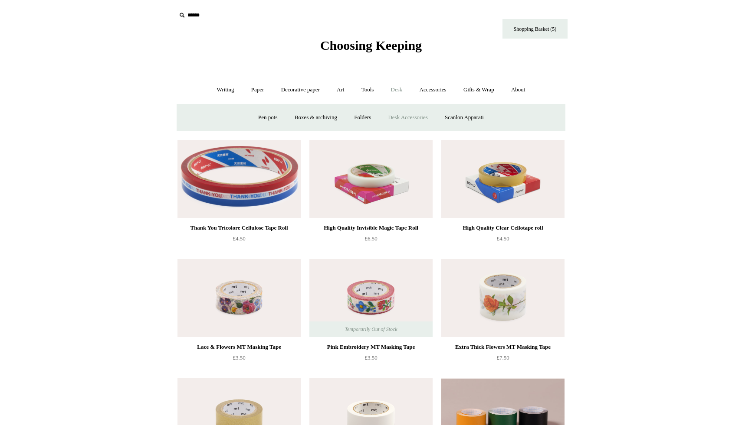
click at [398, 119] on link "Desk Accessories" at bounding box center [407, 117] width 55 height 23
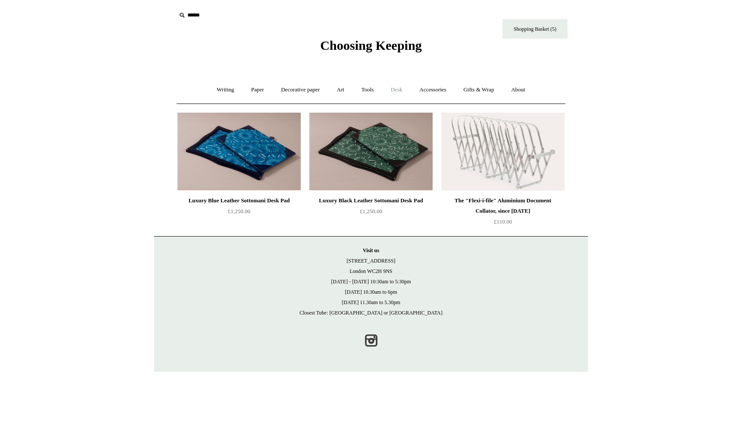
click at [392, 89] on link "Desk +" at bounding box center [396, 89] width 27 height 23
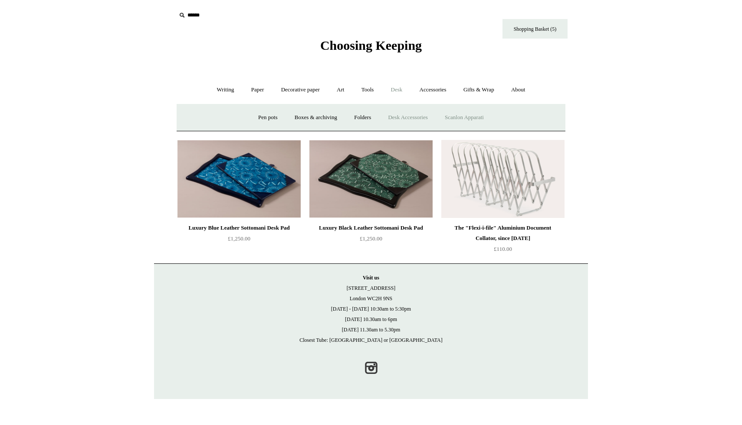
click at [448, 117] on link "Scanlon Apparati" at bounding box center [464, 117] width 55 height 23
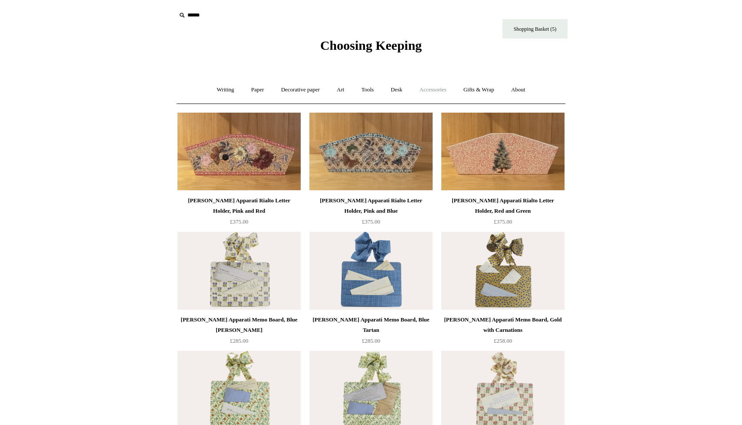
click at [440, 95] on link "Accessories +" at bounding box center [433, 89] width 43 height 23
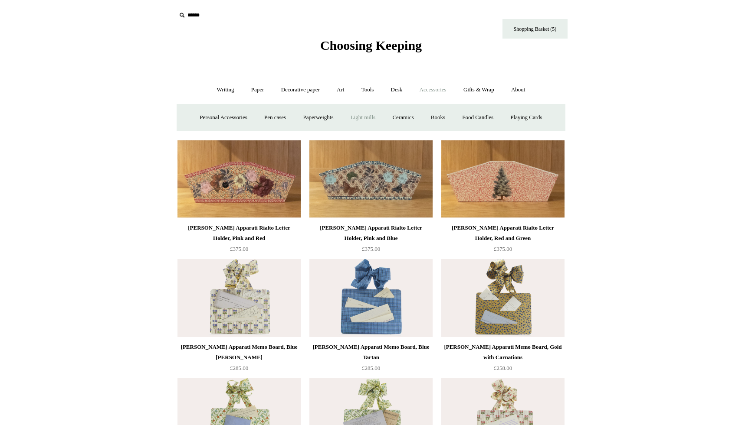
click at [361, 120] on link "Light mills" at bounding box center [363, 117] width 40 height 23
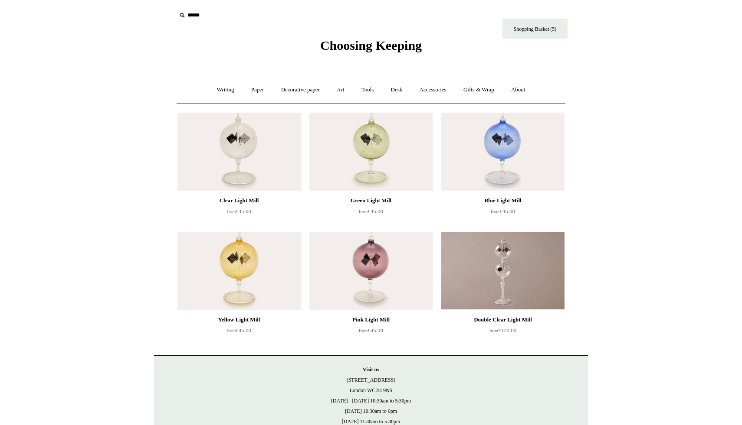
click at [247, 139] on img at bounding box center [238, 152] width 123 height 78
click at [395, 92] on link "Desk +" at bounding box center [396, 89] width 27 height 23
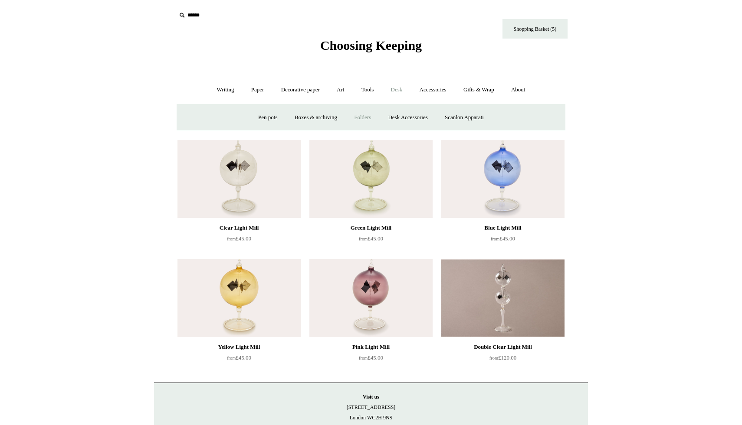
click at [354, 115] on link "Folders" at bounding box center [362, 117] width 33 height 23
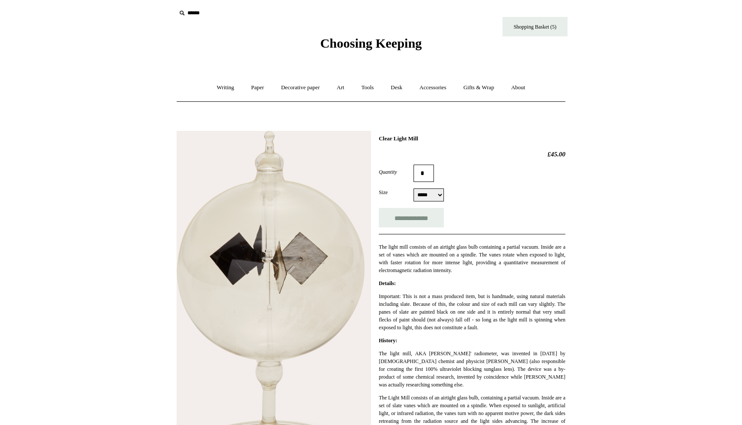
scroll to position [27, 0]
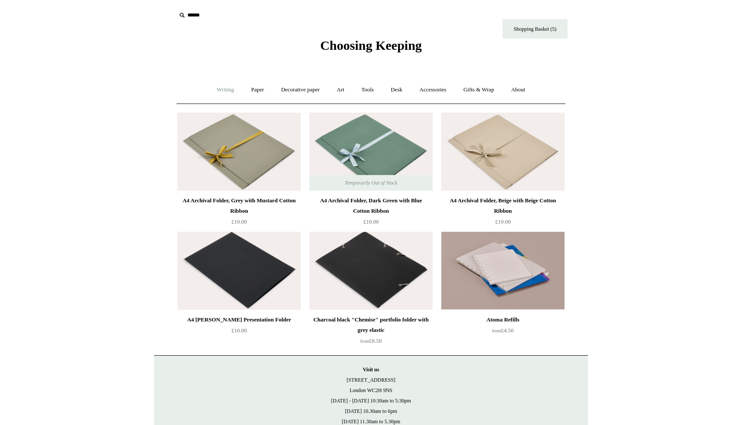
click at [223, 91] on link "Writing +" at bounding box center [225, 89] width 33 height 23
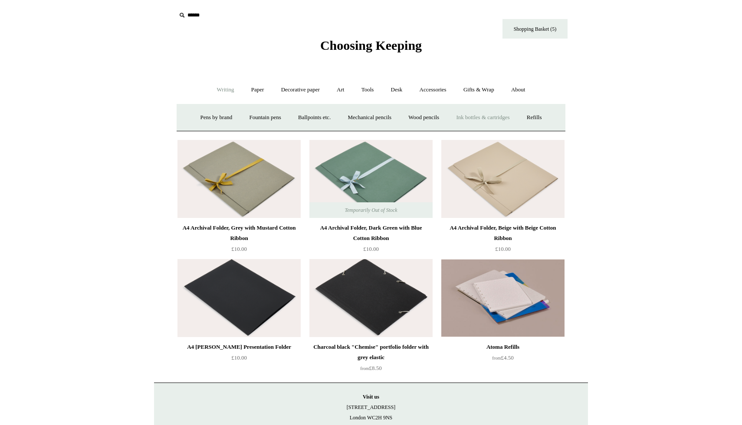
click at [475, 117] on link "Ink bottles & cartridges +" at bounding box center [482, 117] width 69 height 23
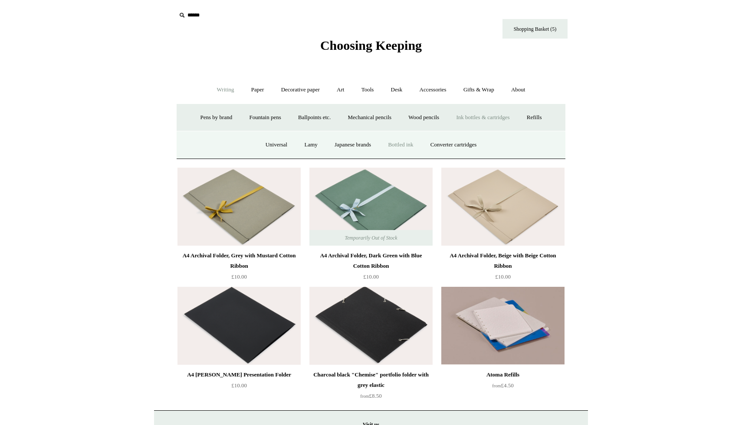
click at [401, 139] on link "Bottled ink" at bounding box center [400, 145] width 41 height 23
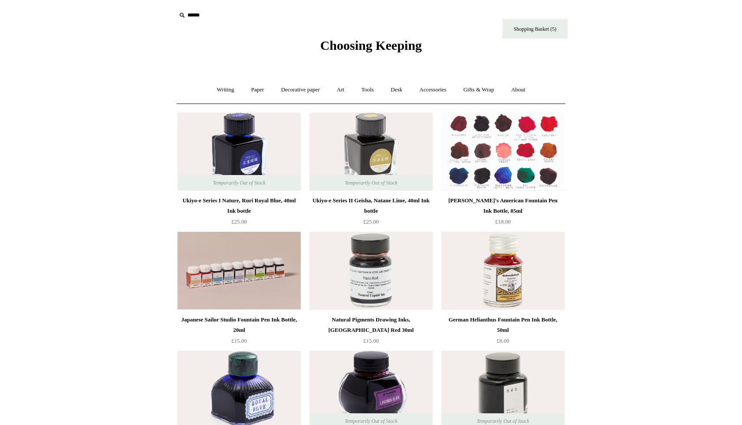
click at [483, 163] on img at bounding box center [502, 152] width 123 height 78
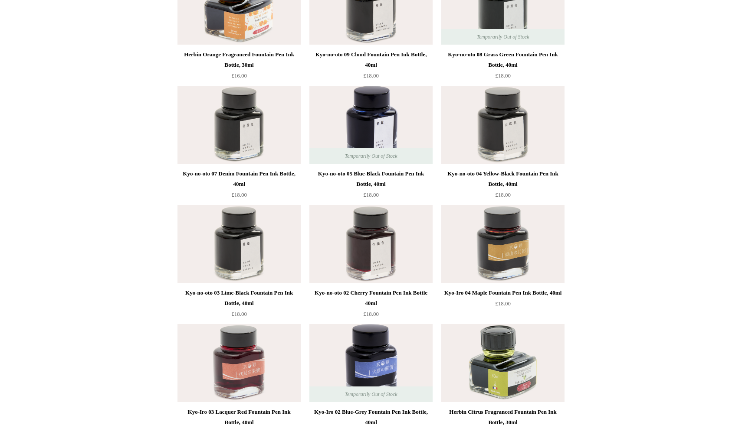
scroll to position [1589, 0]
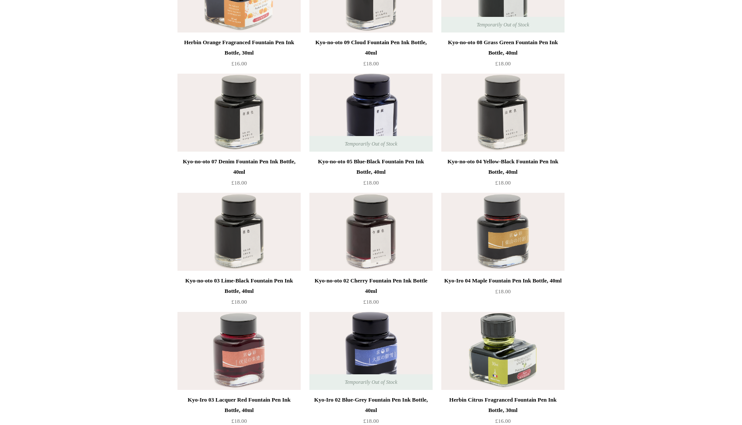
click at [353, 222] on img at bounding box center [370, 232] width 123 height 78
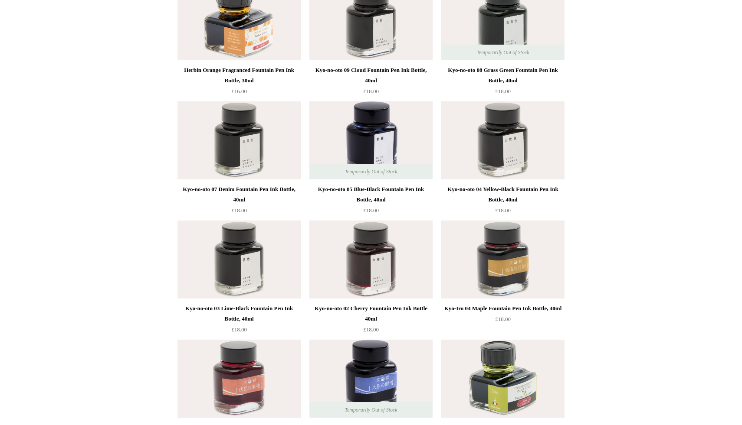
scroll to position [1563, 0]
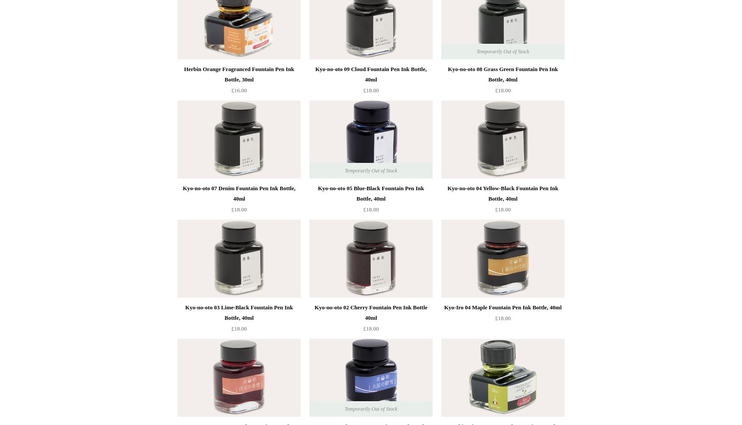
click at [473, 257] on img at bounding box center [502, 259] width 123 height 78
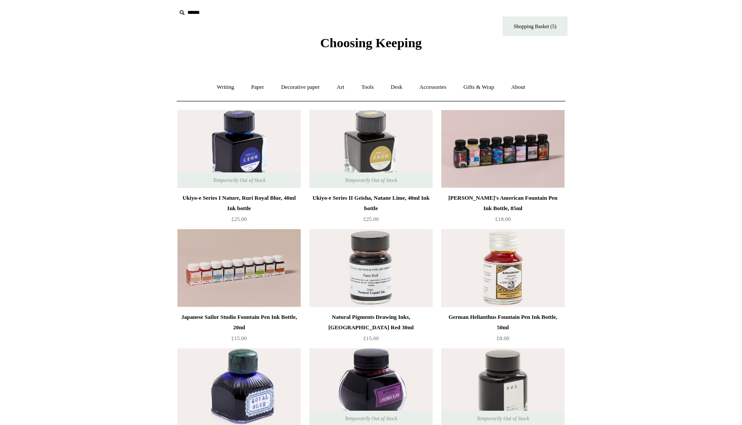
scroll to position [0, 0]
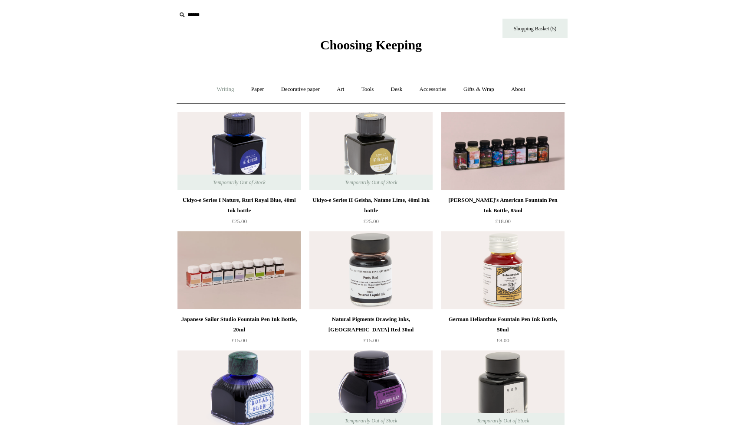
click at [224, 93] on link "Writing +" at bounding box center [225, 89] width 33 height 23
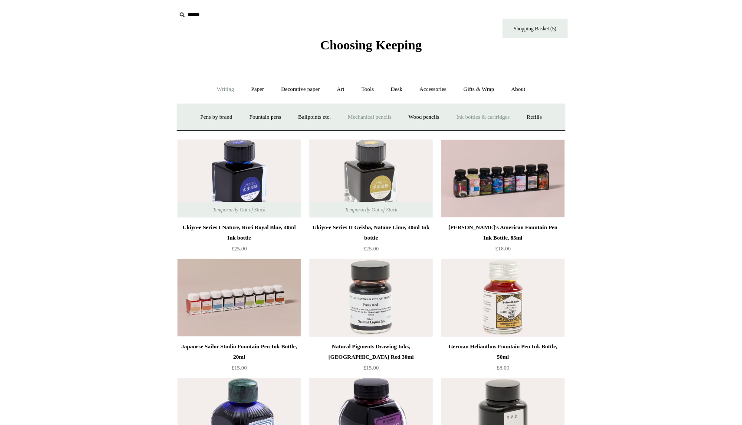
click at [380, 113] on link "Mechanical pencils +" at bounding box center [369, 117] width 59 height 23
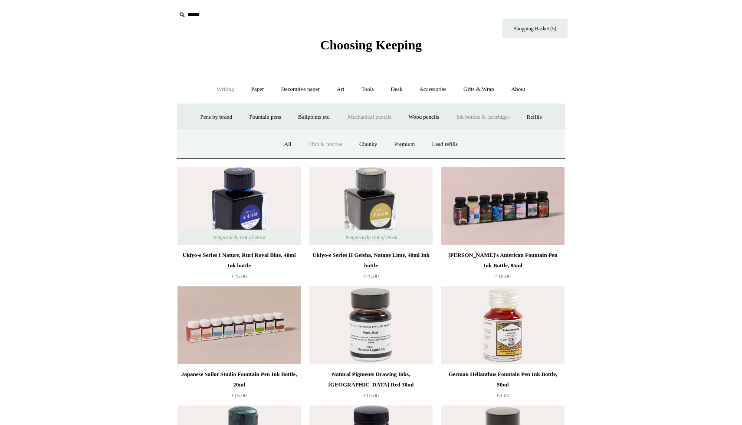
click at [321, 138] on link "Thin & precise" at bounding box center [325, 144] width 49 height 23
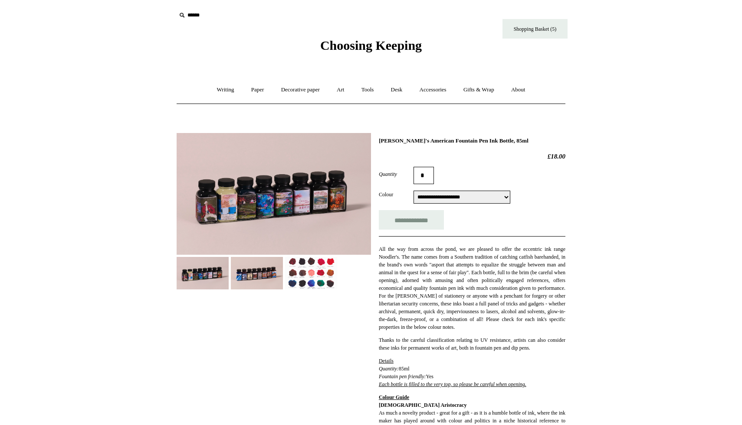
click at [311, 276] on img at bounding box center [311, 273] width 52 height 33
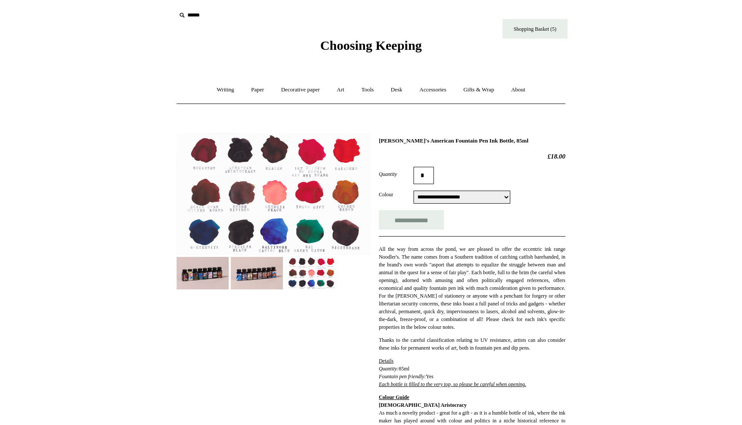
click at [464, 198] on select "**********" at bounding box center [461, 197] width 97 height 13
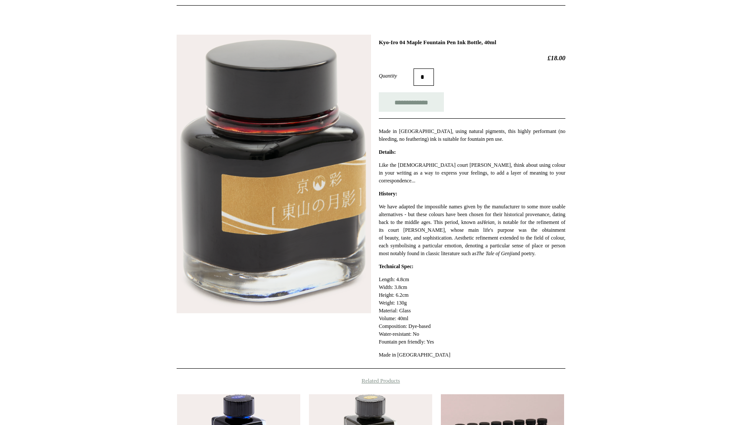
scroll to position [17, 0]
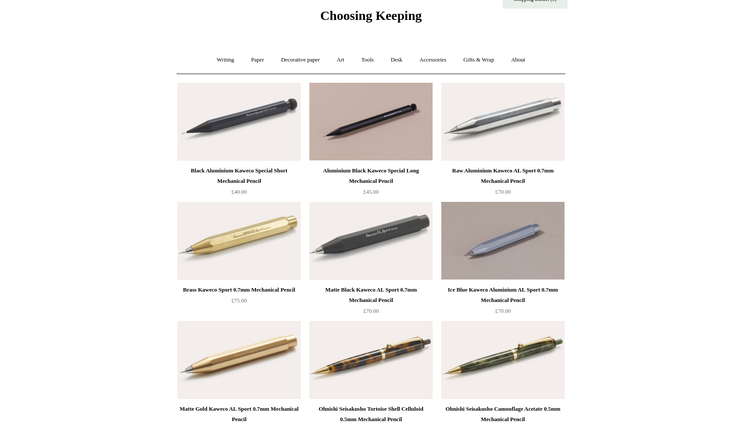
scroll to position [28, 0]
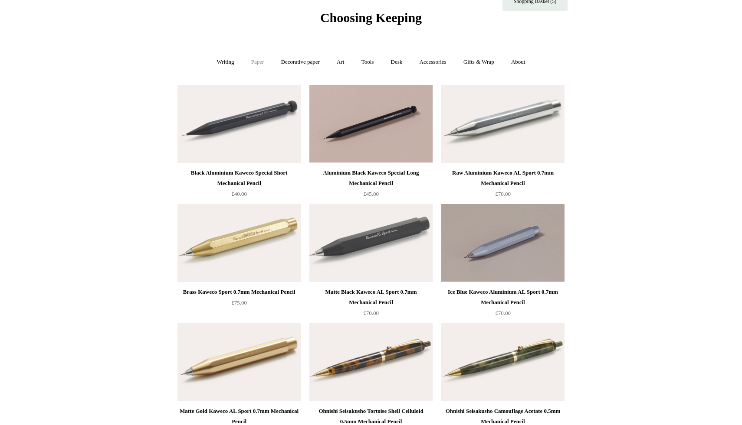
click at [256, 66] on link "Paper +" at bounding box center [257, 62] width 29 height 23
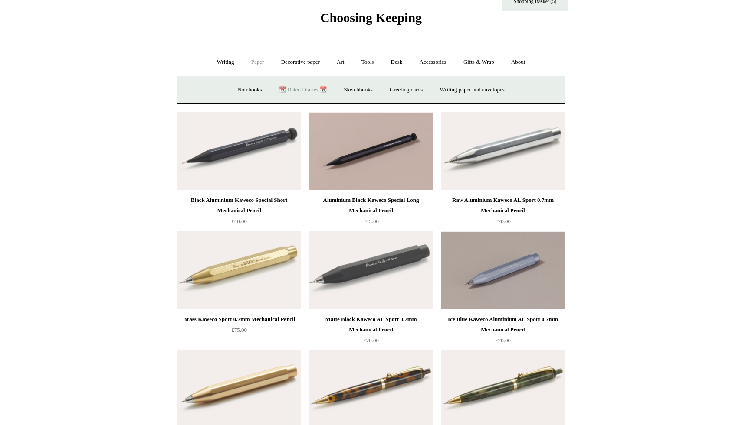
click at [280, 92] on link "📆 Dated Diaries 📆" at bounding box center [302, 89] width 63 height 23
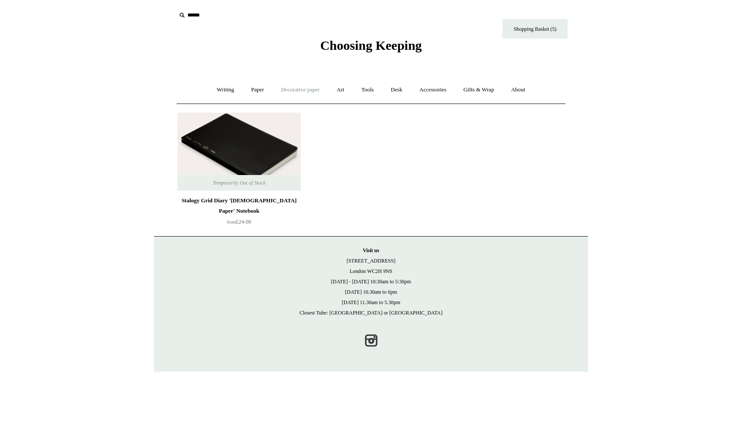
click at [281, 93] on link "Decorative paper +" at bounding box center [300, 89] width 54 height 23
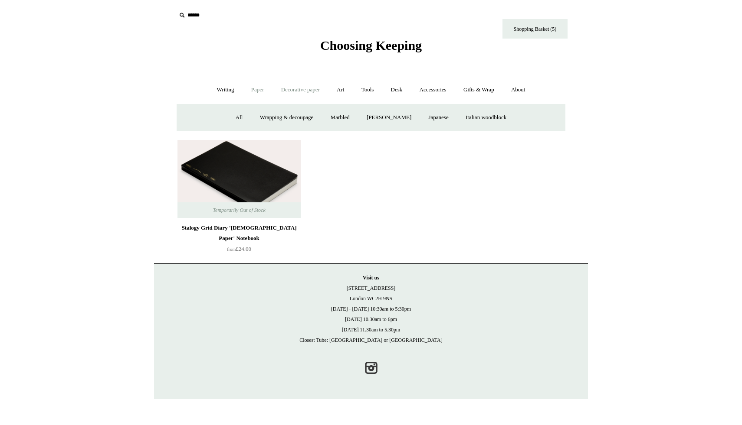
click at [255, 90] on link "Paper +" at bounding box center [257, 89] width 29 height 23
click at [246, 118] on link "Notebooks +" at bounding box center [249, 117] width 40 height 23
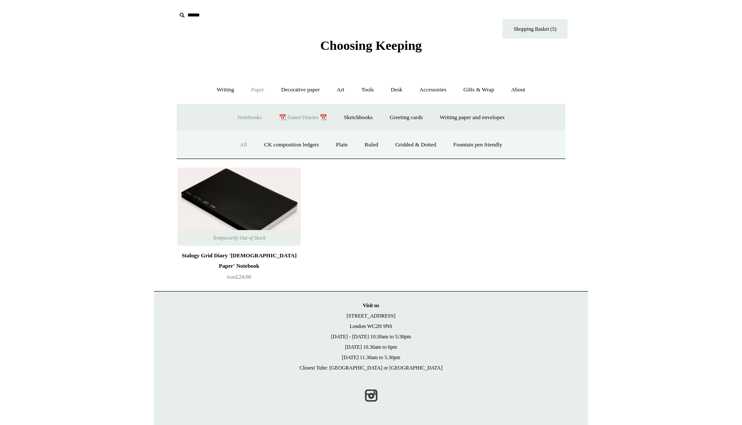
click at [235, 144] on link "All" at bounding box center [243, 145] width 23 height 23
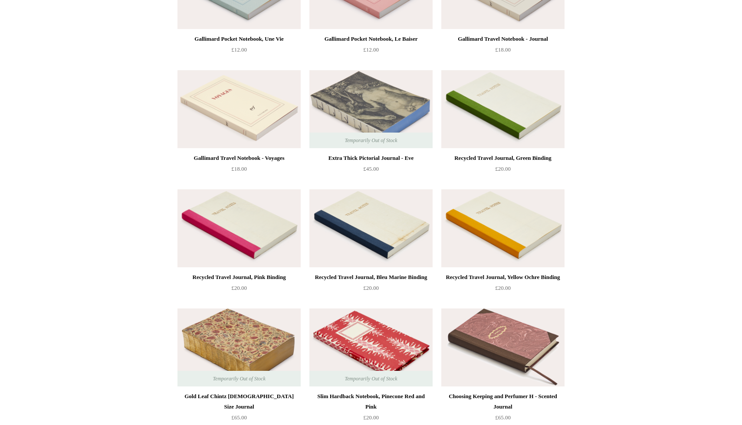
scroll to position [2786, 0]
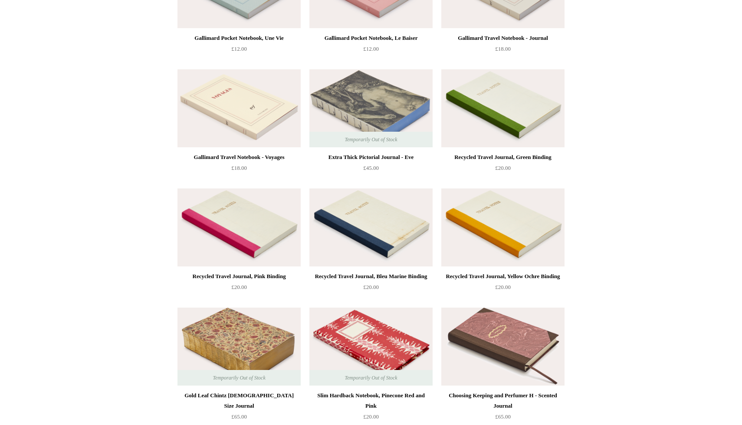
click at [349, 107] on img at bounding box center [370, 108] width 123 height 78
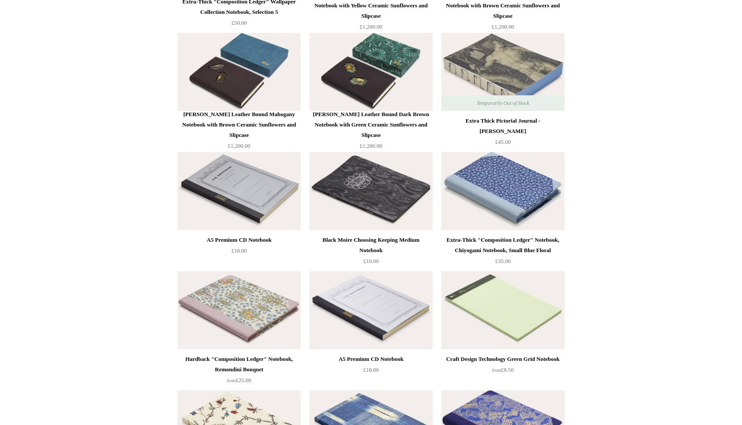
scroll to position [3303, 0]
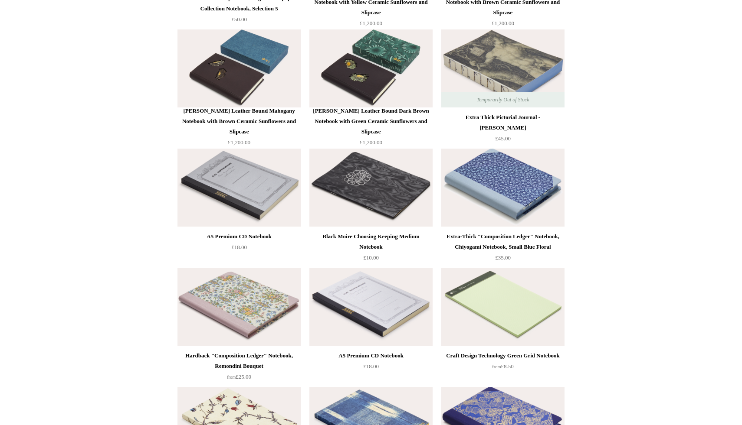
click at [251, 205] on img at bounding box center [238, 188] width 123 height 78
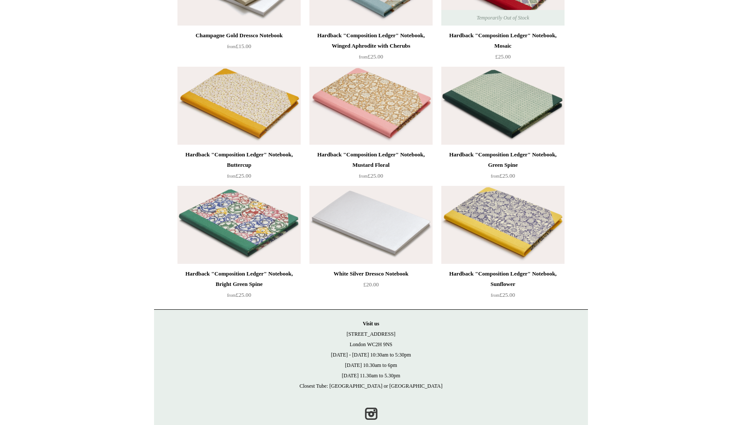
scroll to position [5790, 0]
